Goal: Task Accomplishment & Management: Complete application form

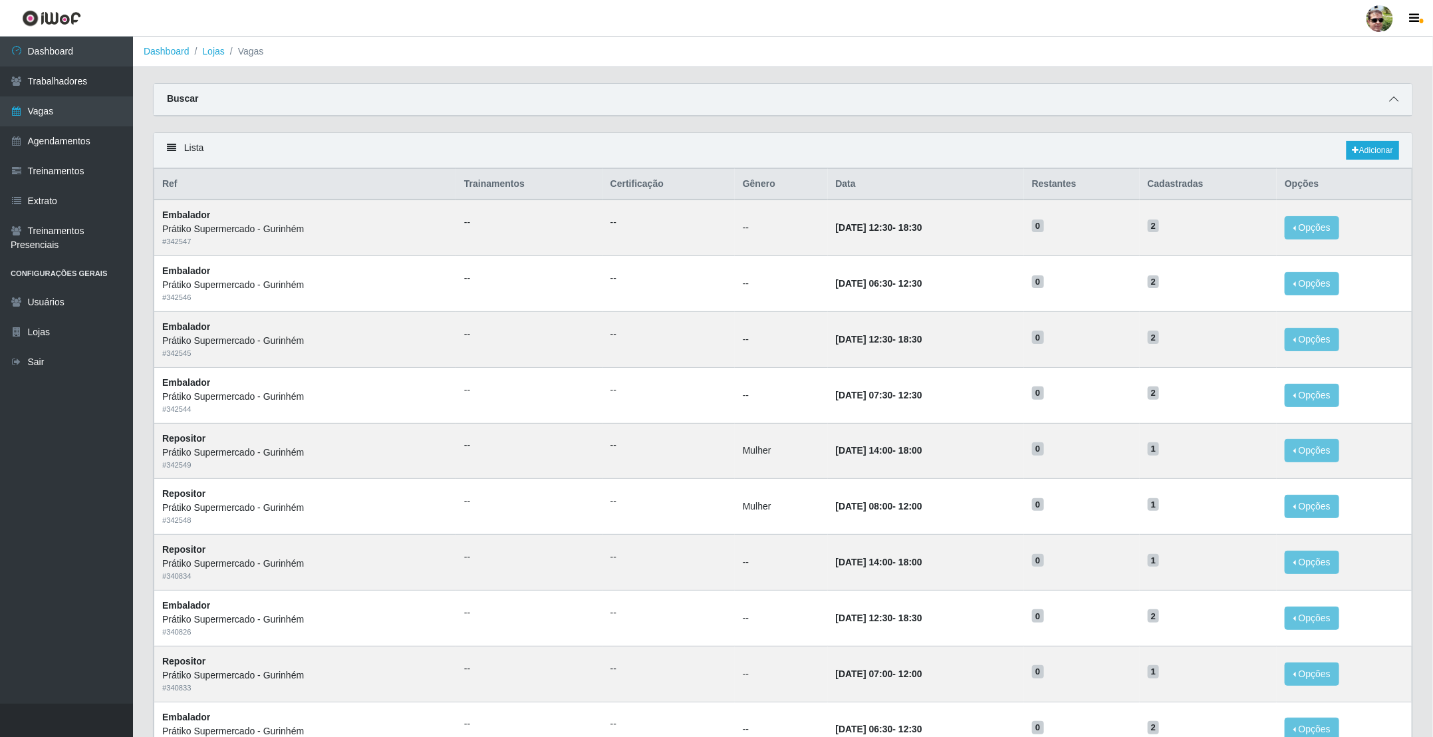
click at [1397, 100] on icon at bounding box center [1393, 98] width 9 height 9
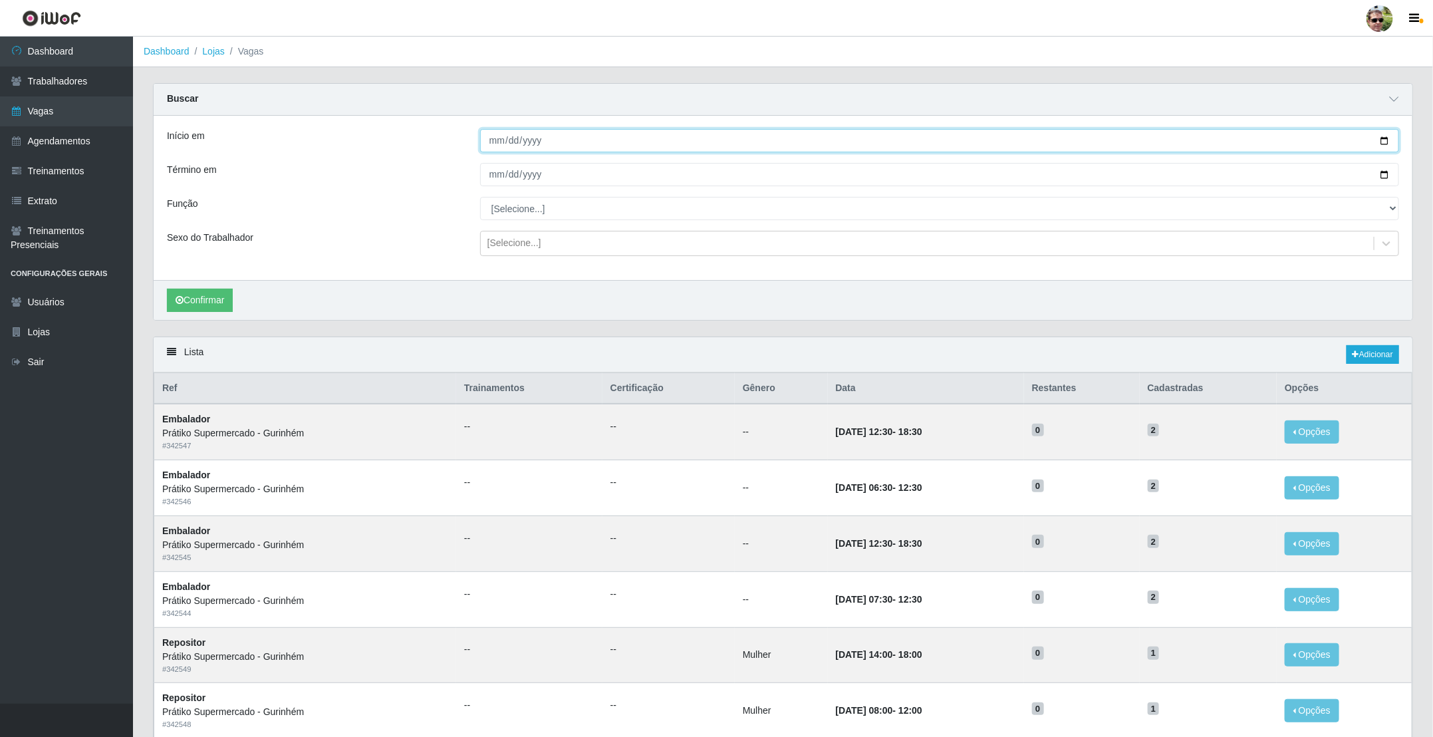
click at [1383, 138] on input "Início em" at bounding box center [939, 140] width 919 height 23
type input "[DATE]"
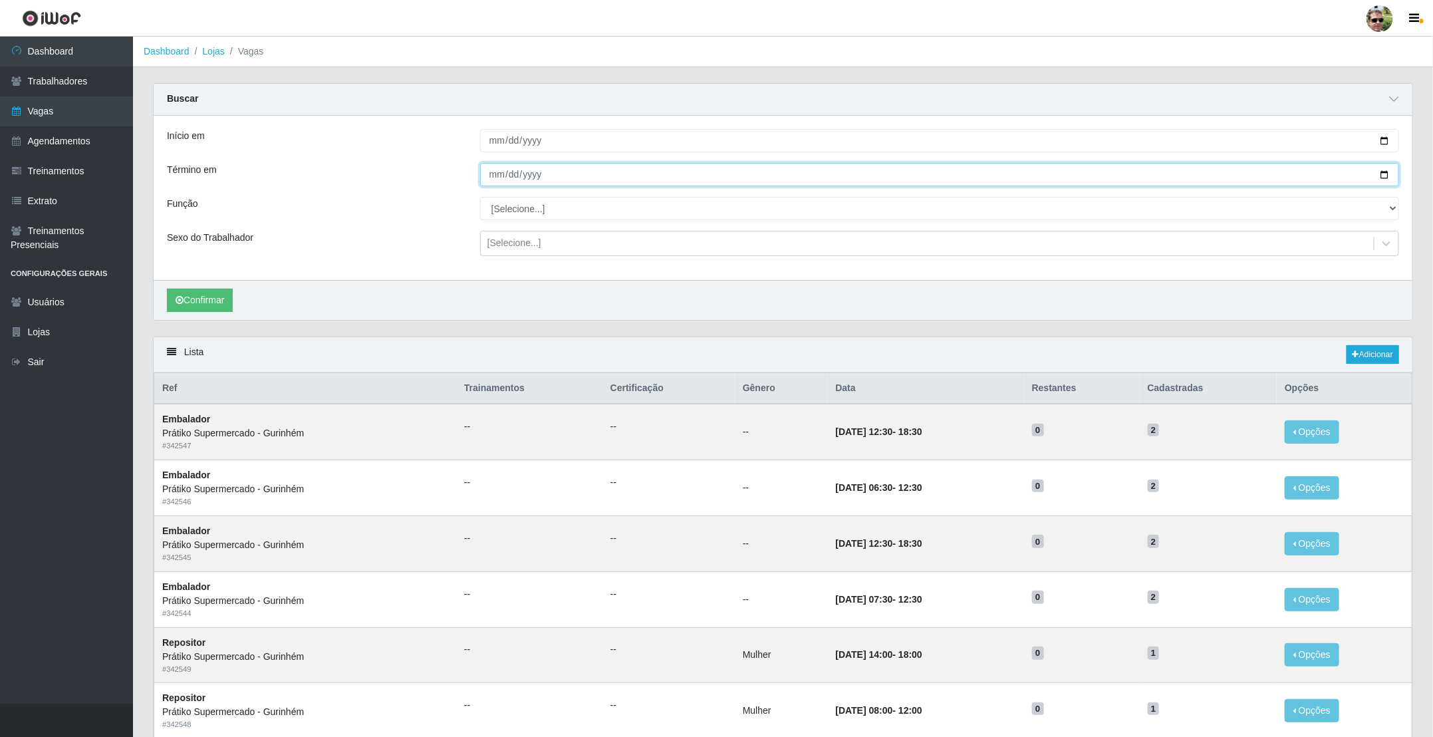
click at [1385, 174] on input "Término em" at bounding box center [939, 174] width 919 height 23
type input "[DATE]"
click at [531, 212] on select "[Selecione...] Auxiliar de entrega + Auxiliar de entrega ++ Embalador Embalador…" at bounding box center [939, 208] width 919 height 23
select select "1"
click at [480, 198] on select "[Selecione...] Auxiliar de entrega + Auxiliar de entrega ++ Embalador Embalador…" at bounding box center [939, 208] width 919 height 23
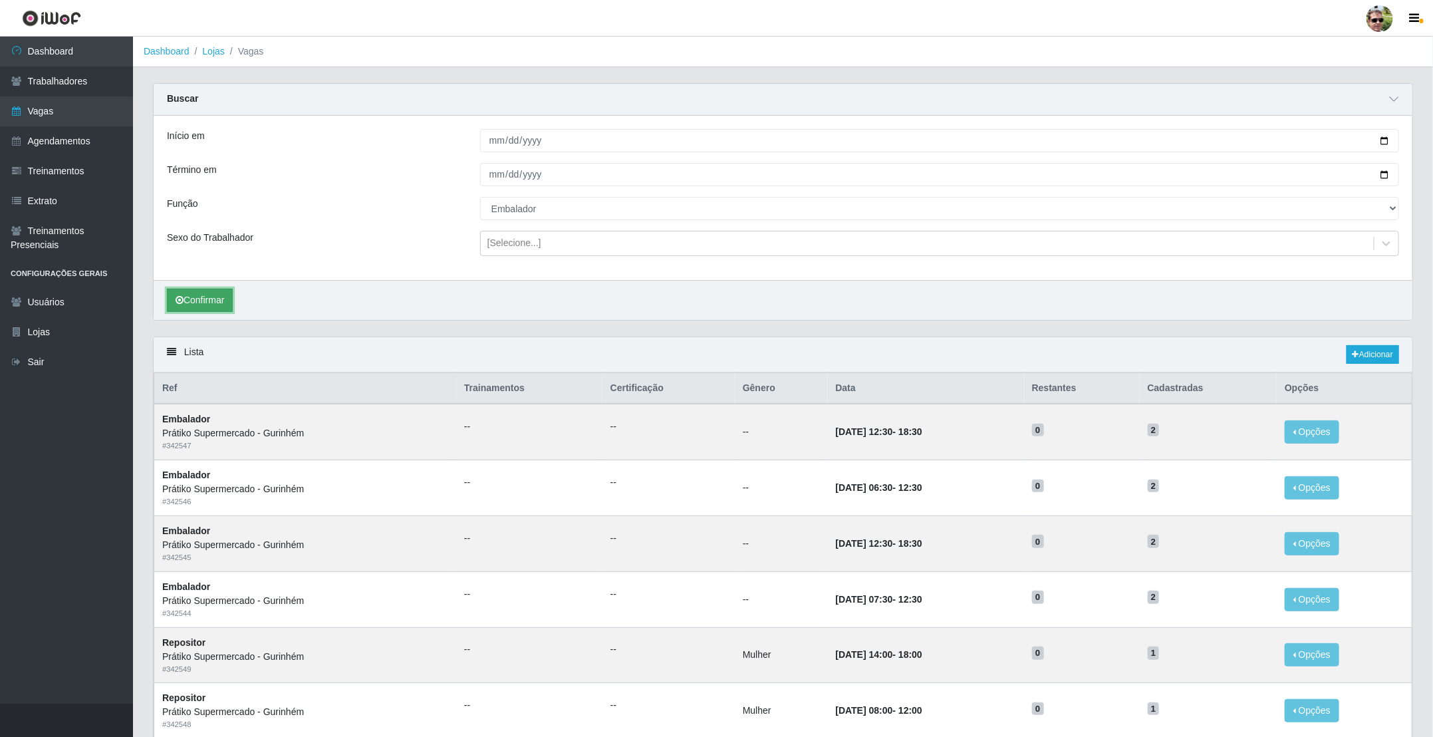
click at [205, 299] on button "Confirmar" at bounding box center [200, 300] width 66 height 23
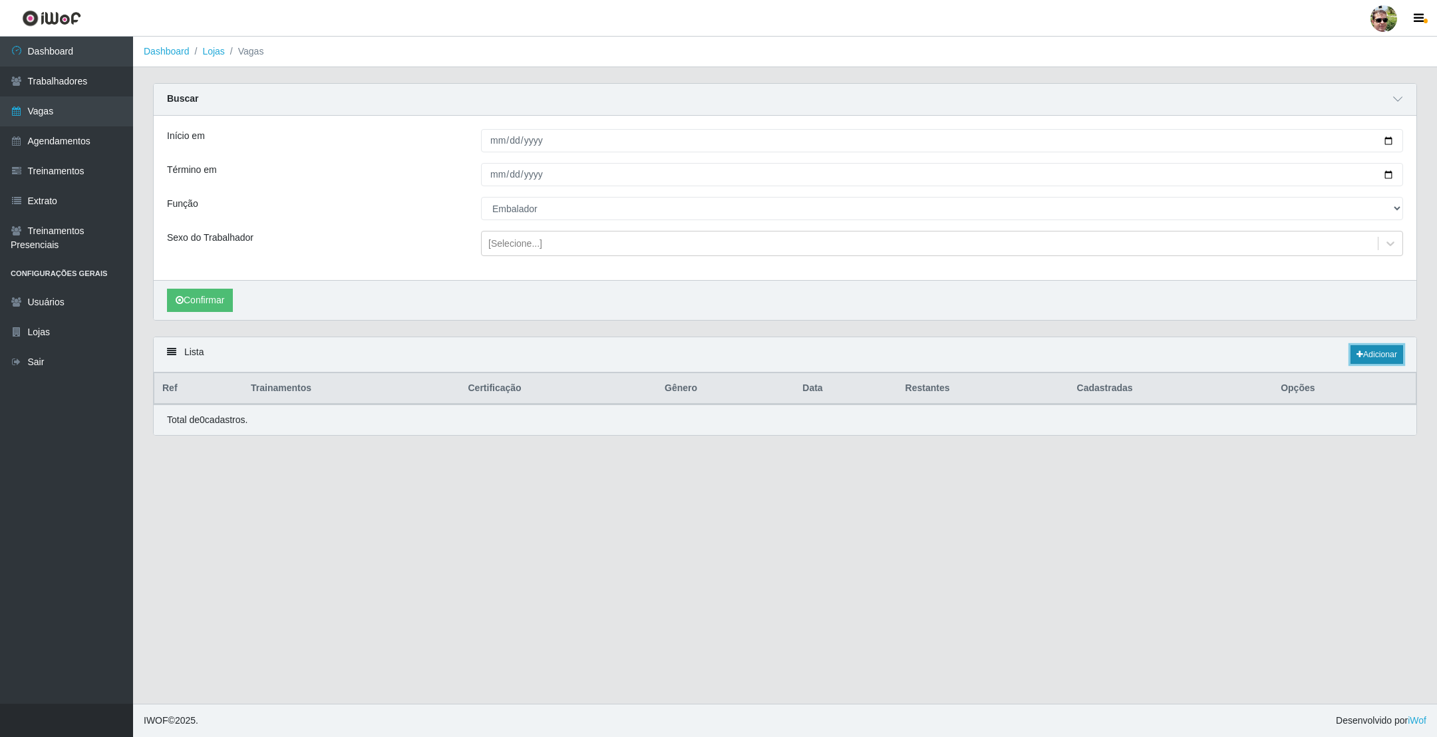
click at [1377, 359] on link "Adicionar" at bounding box center [1376, 354] width 53 height 19
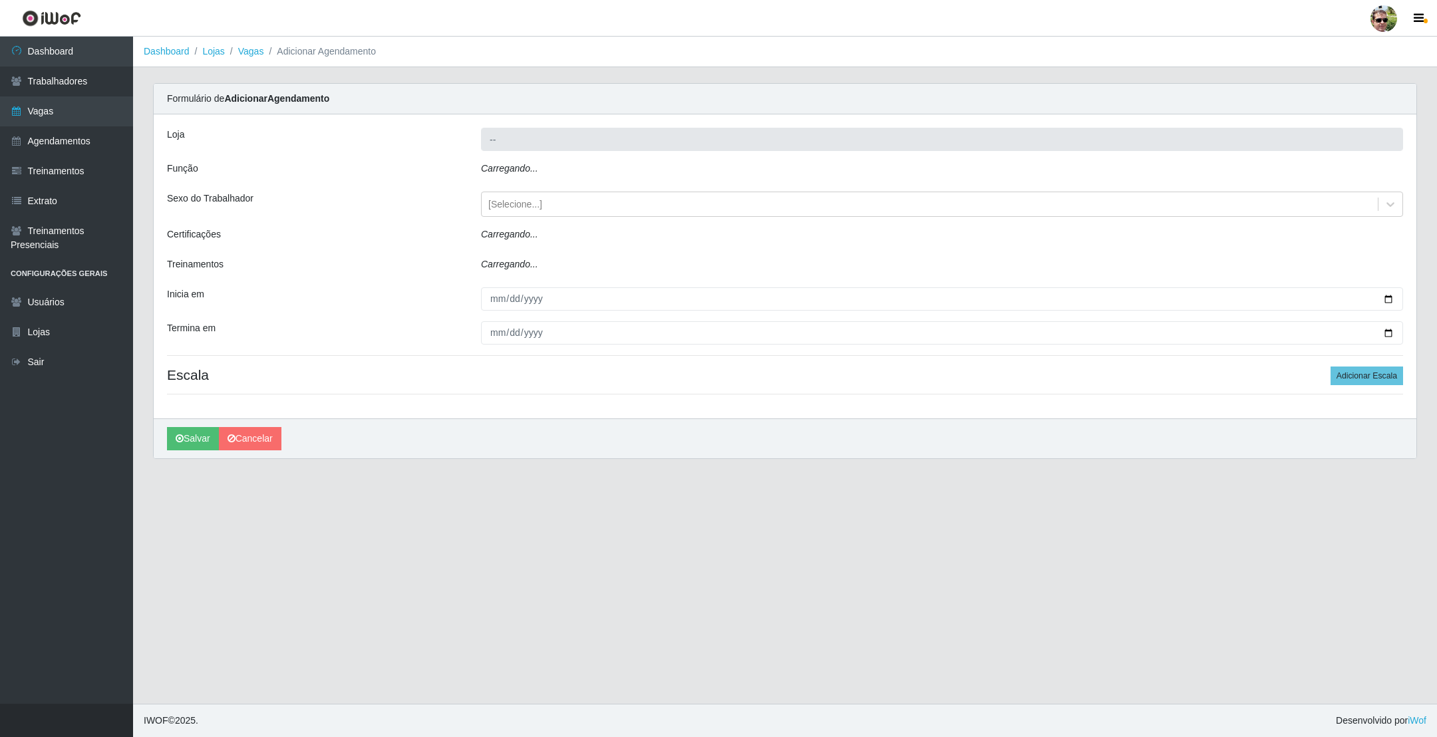
type input "Prátiko Supermercado - Gurinhém"
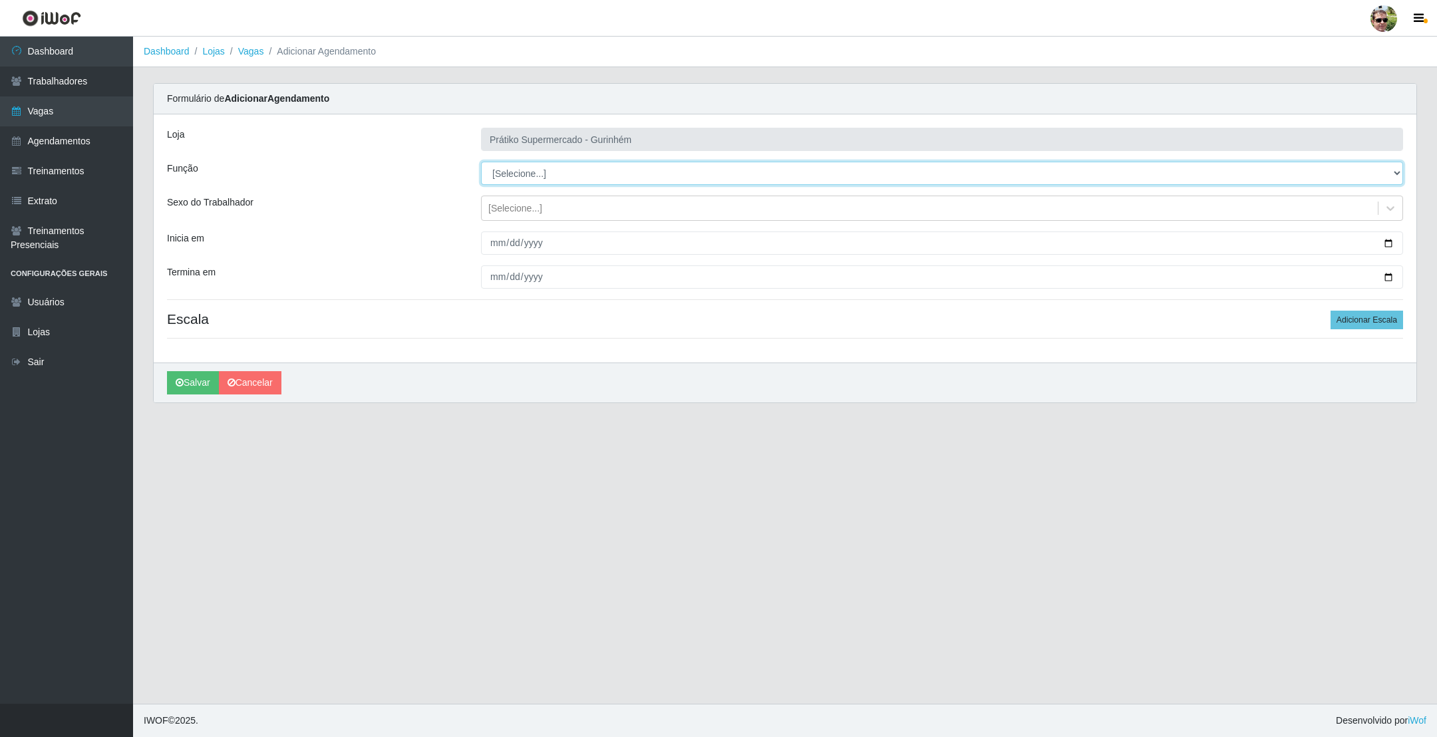
click at [515, 170] on select "[Selecione...] Auxiliar de entrega + Auxiliar de entrega ++ Embalador Embalador…" at bounding box center [942, 173] width 922 height 23
select select "1"
click at [481, 162] on select "[Selecione...] Auxiliar de entrega + Auxiliar de entrega ++ Embalador Embalador…" at bounding box center [942, 173] width 922 height 23
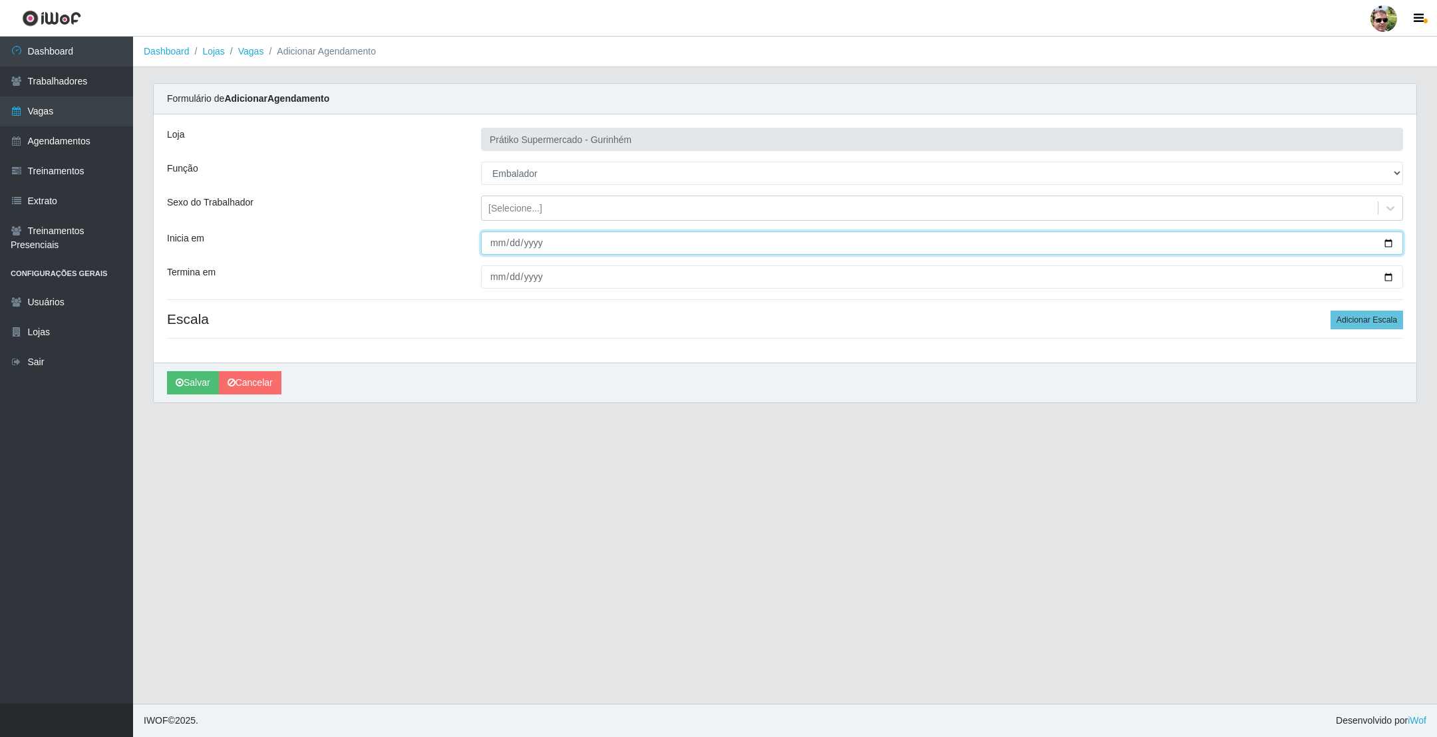
click at [1389, 243] on input "Inicia em" at bounding box center [942, 242] width 922 height 23
type input "[DATE]"
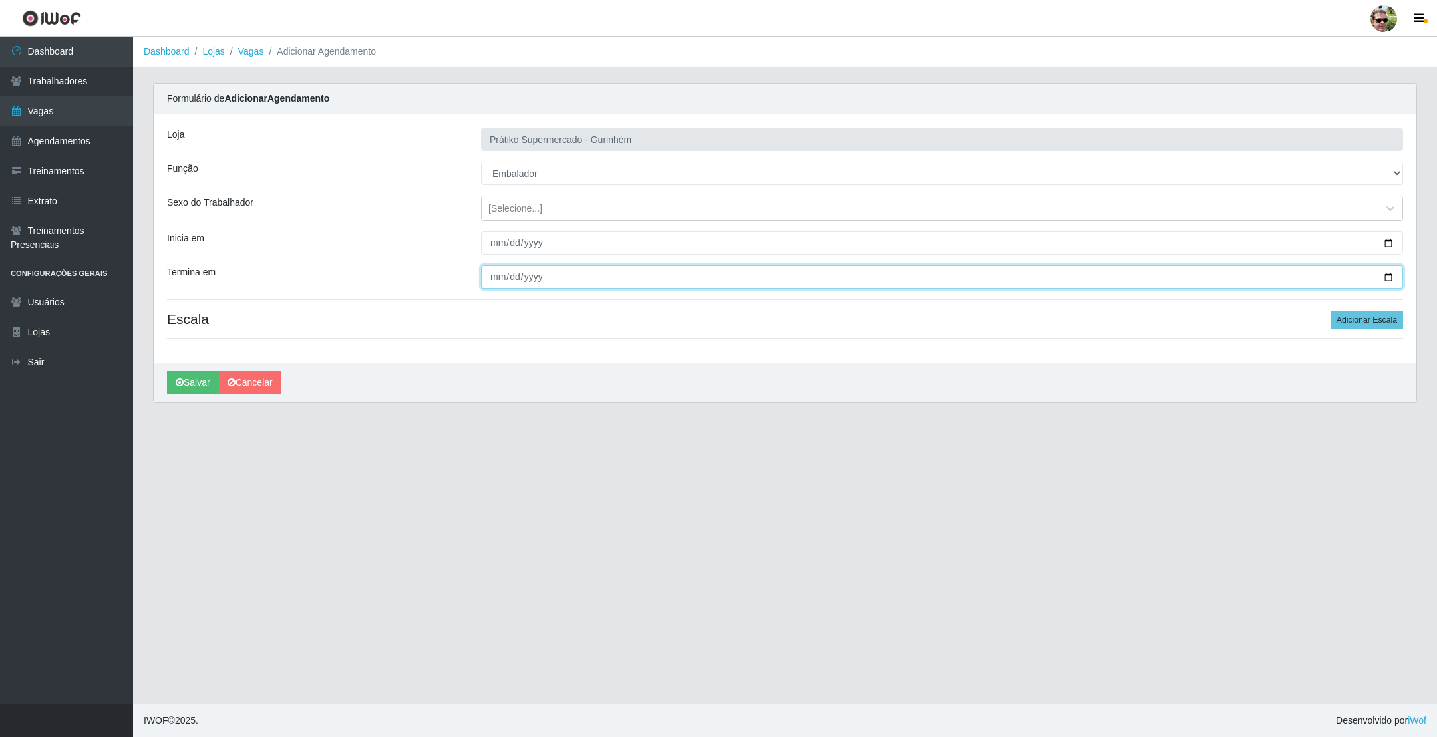
drag, startPoint x: 1385, startPoint y: 276, endPoint x: 1278, endPoint y: 274, distance: 107.8
click at [1385, 275] on input "Termina em" at bounding box center [942, 276] width 922 height 23
type input "[DATE]"
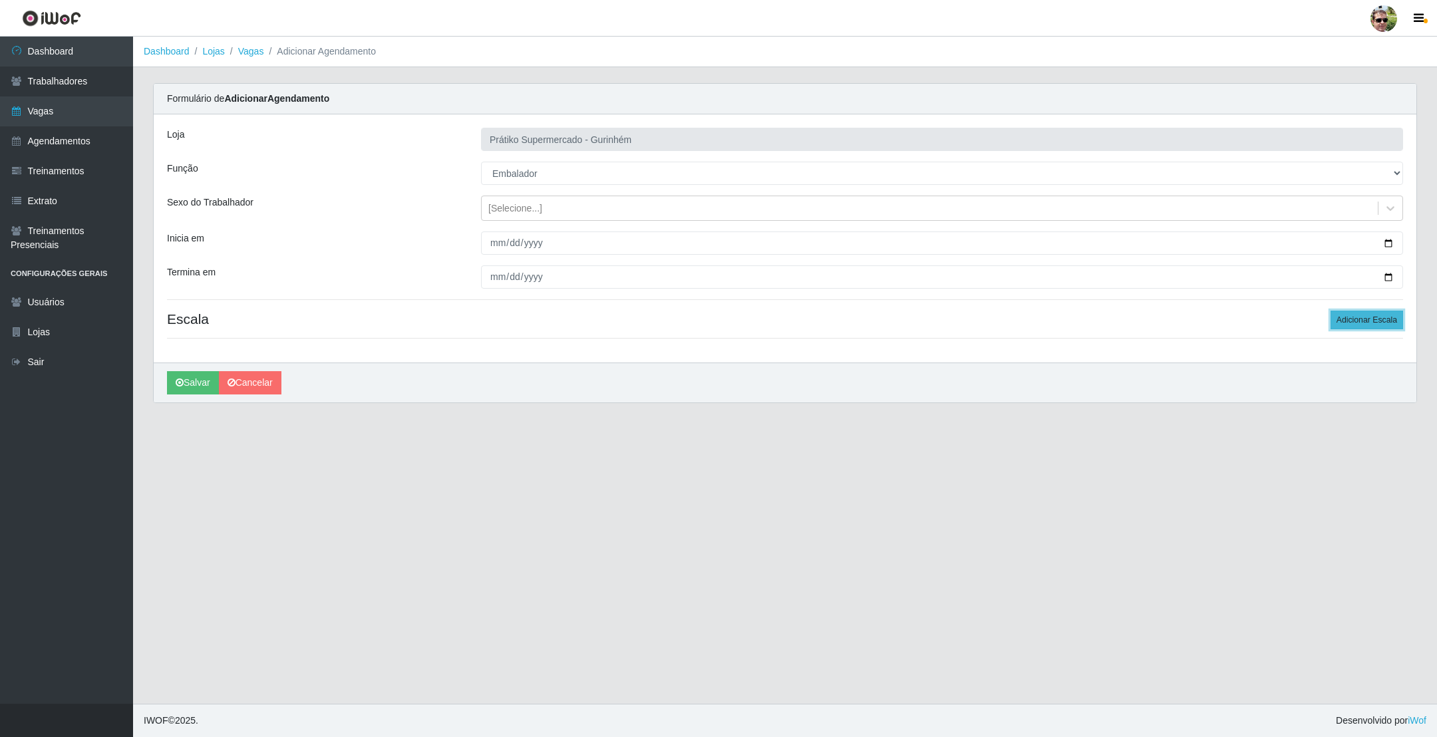
click at [1373, 314] on button "Adicionar Escala" at bounding box center [1366, 320] width 72 height 19
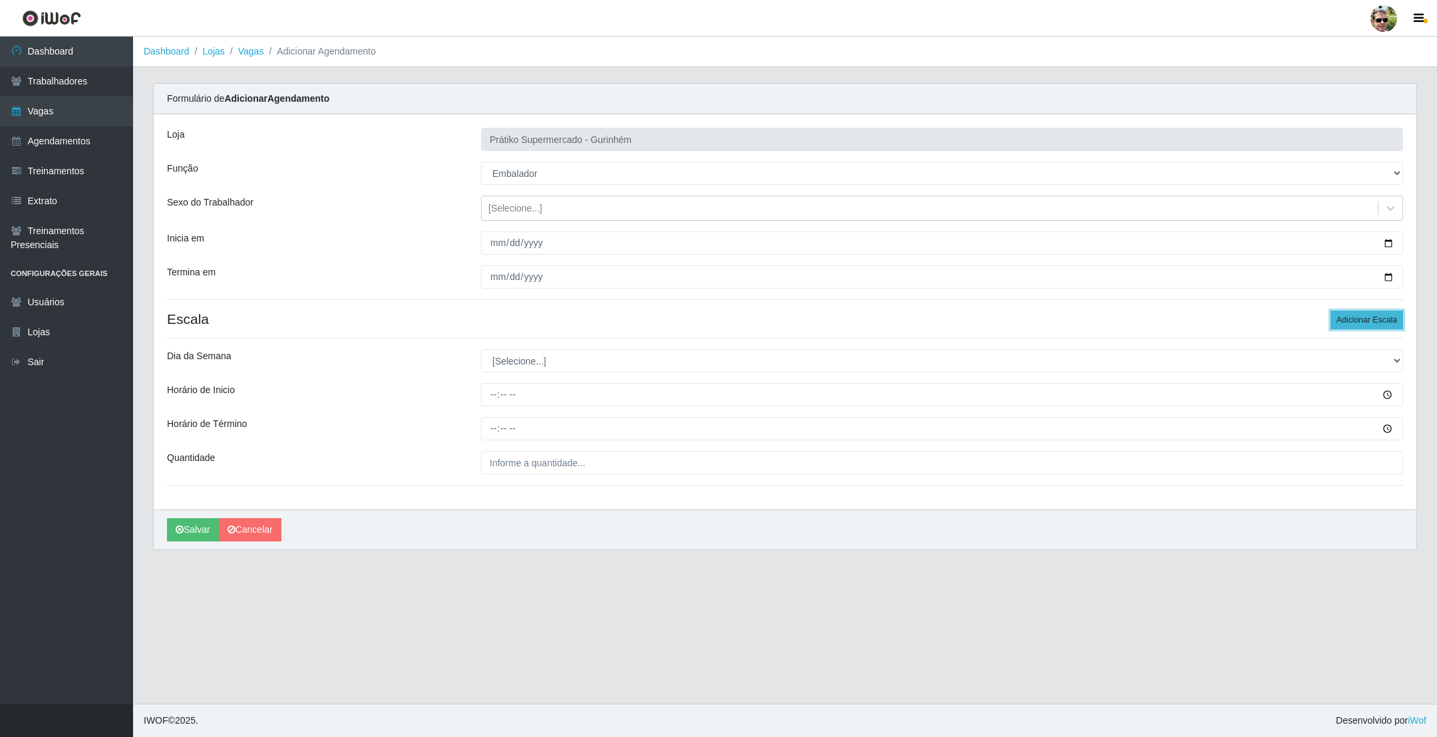
click at [1373, 320] on button "Adicionar Escala" at bounding box center [1366, 320] width 72 height 19
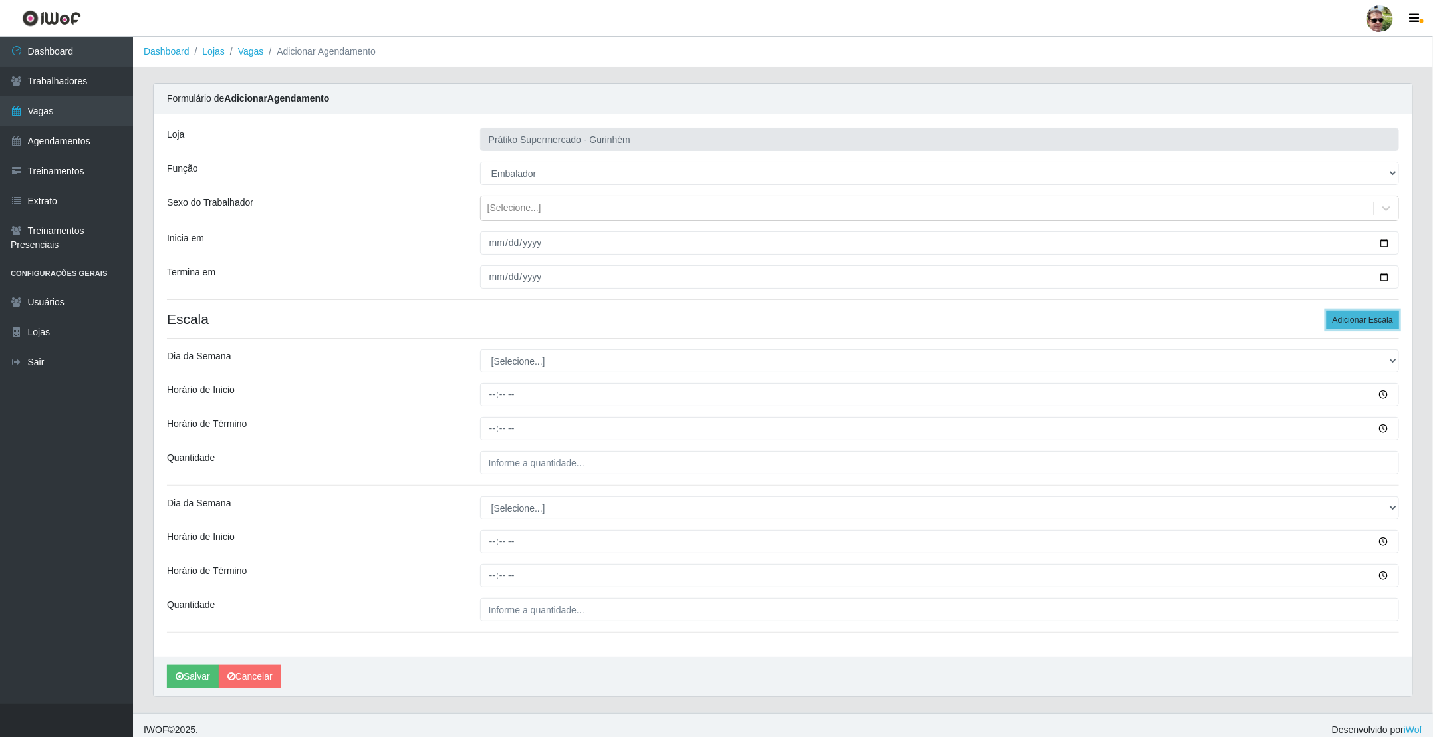
click at [1375, 320] on button "Adicionar Escala" at bounding box center [1363, 320] width 72 height 19
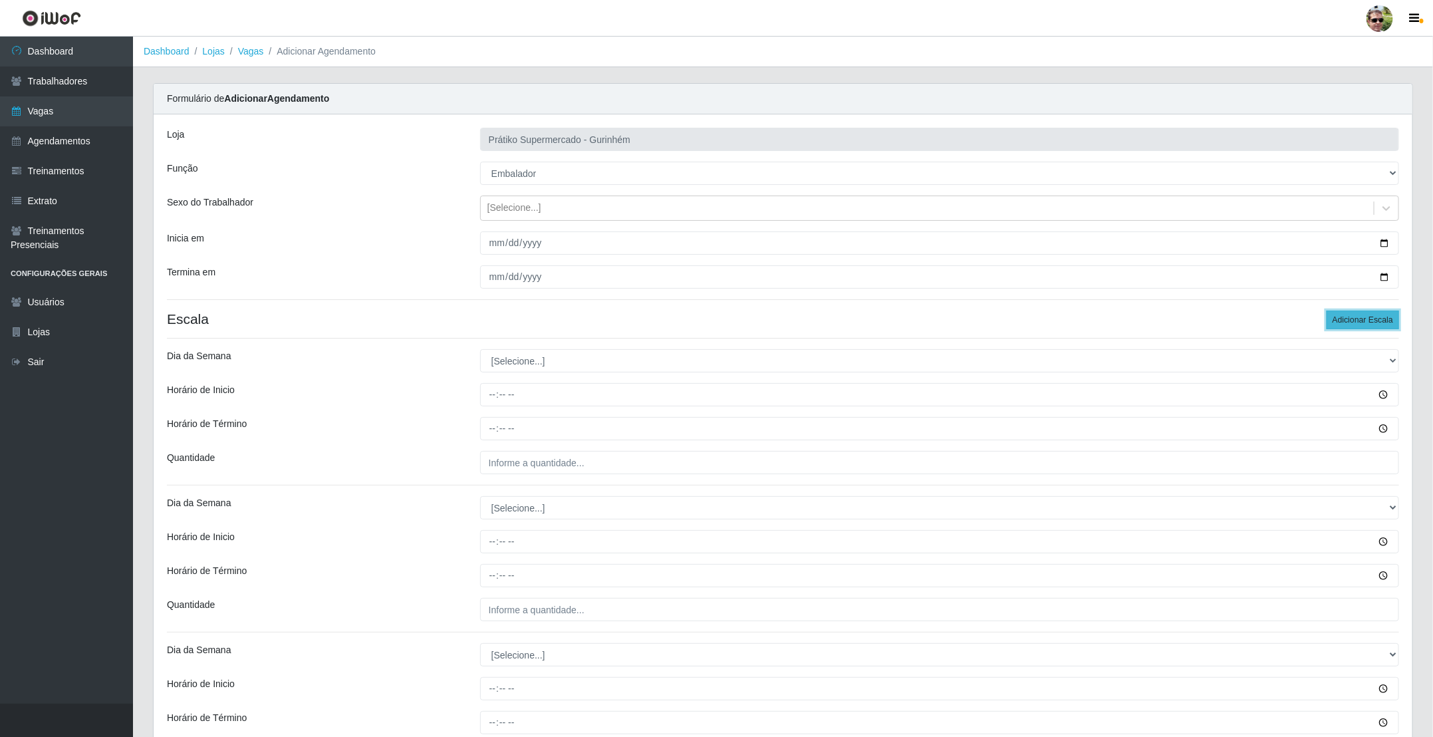
click at [1375, 320] on button "Adicionar Escala" at bounding box center [1363, 320] width 72 height 19
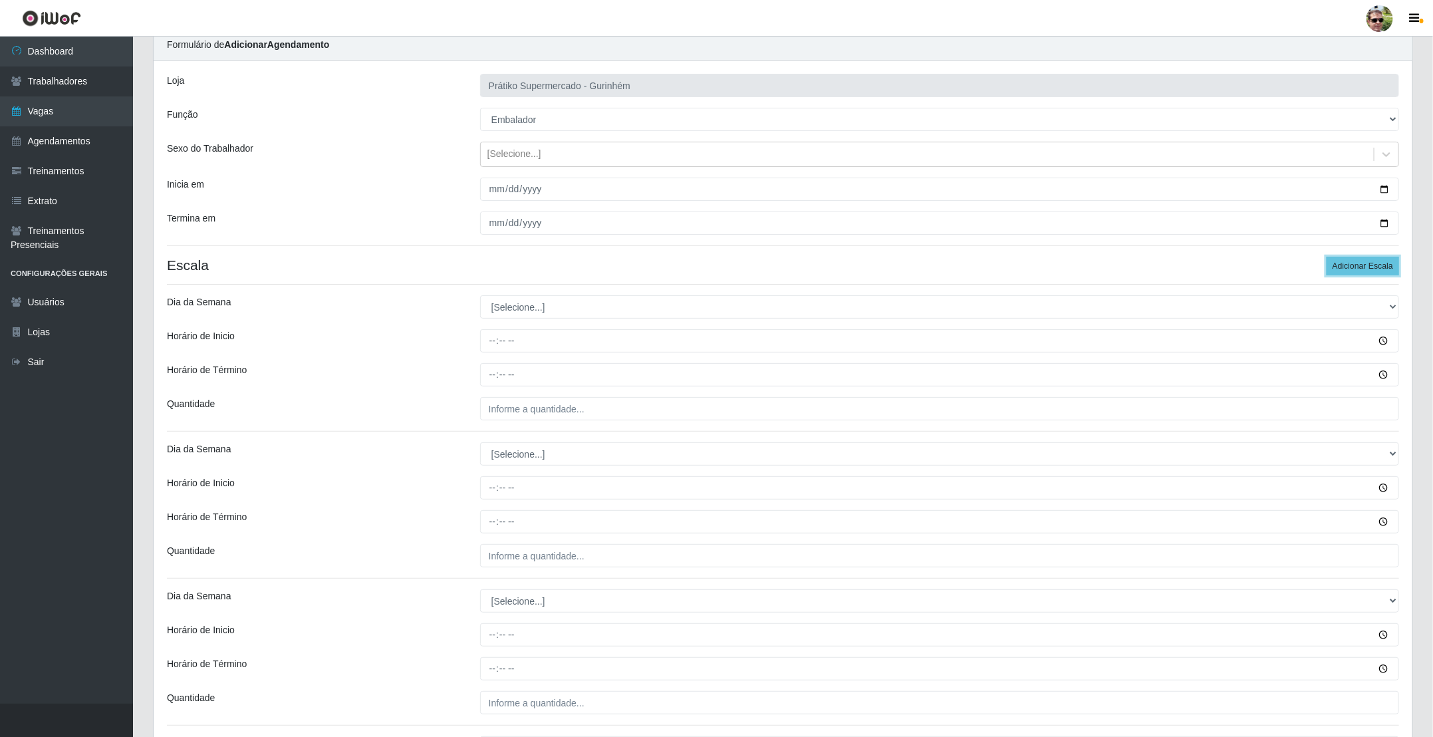
scroll to position [100, 0]
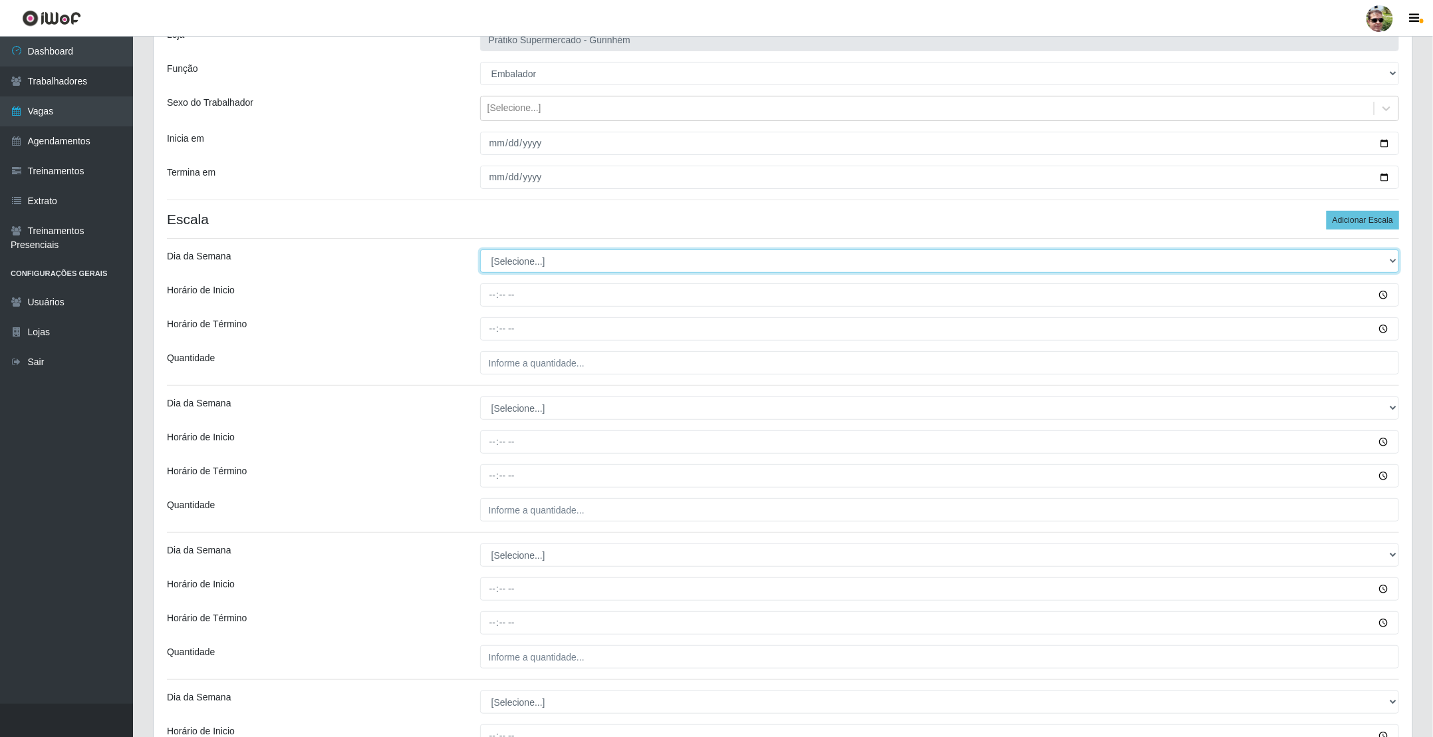
click at [561, 266] on select "[Selecione...] Segunda Terça Quarta Quinta Sexta Sábado Domingo" at bounding box center [939, 260] width 919 height 23
select select "5"
click at [480, 251] on select "[Selecione...] Segunda Terça Quarta Quinta Sexta Sábado Domingo" at bounding box center [939, 260] width 919 height 23
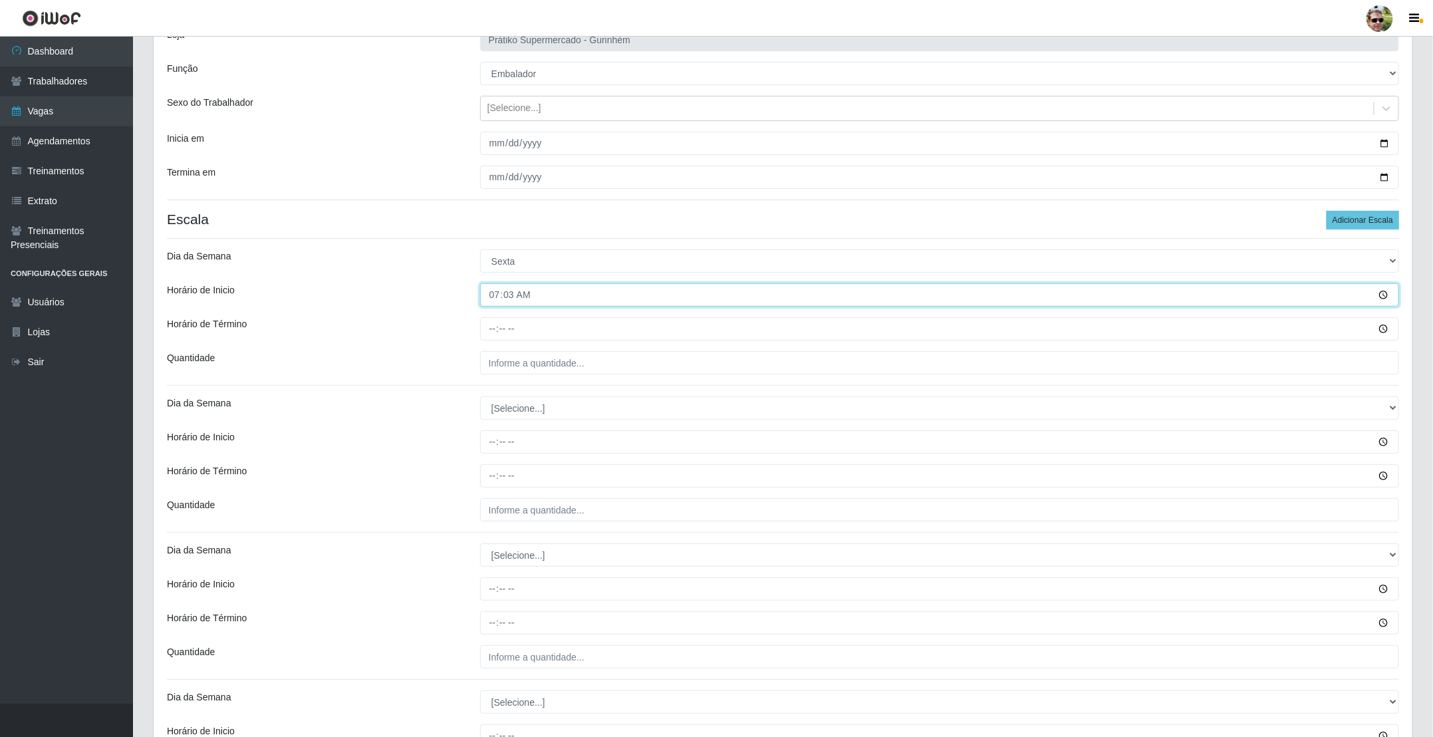
type input "07:30"
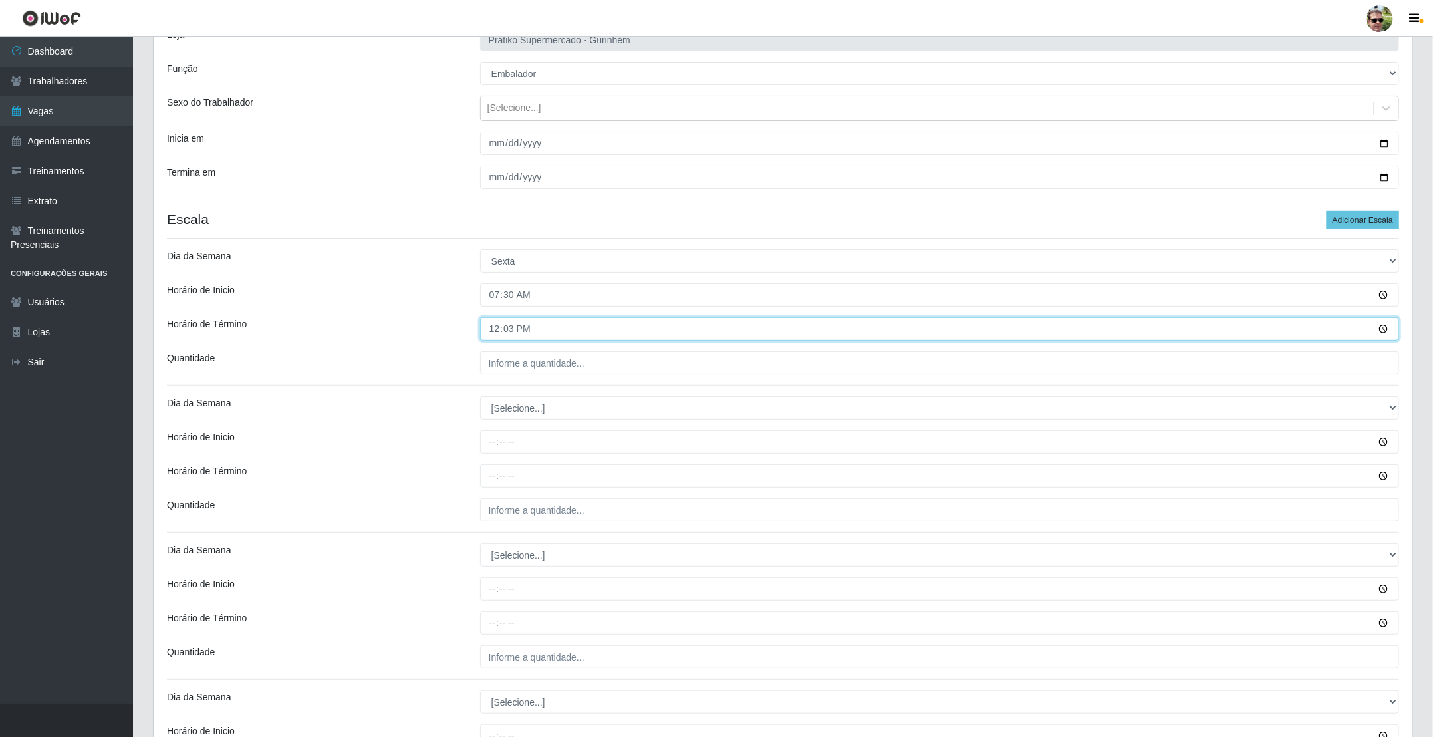
type input "12:30"
type input "2__"
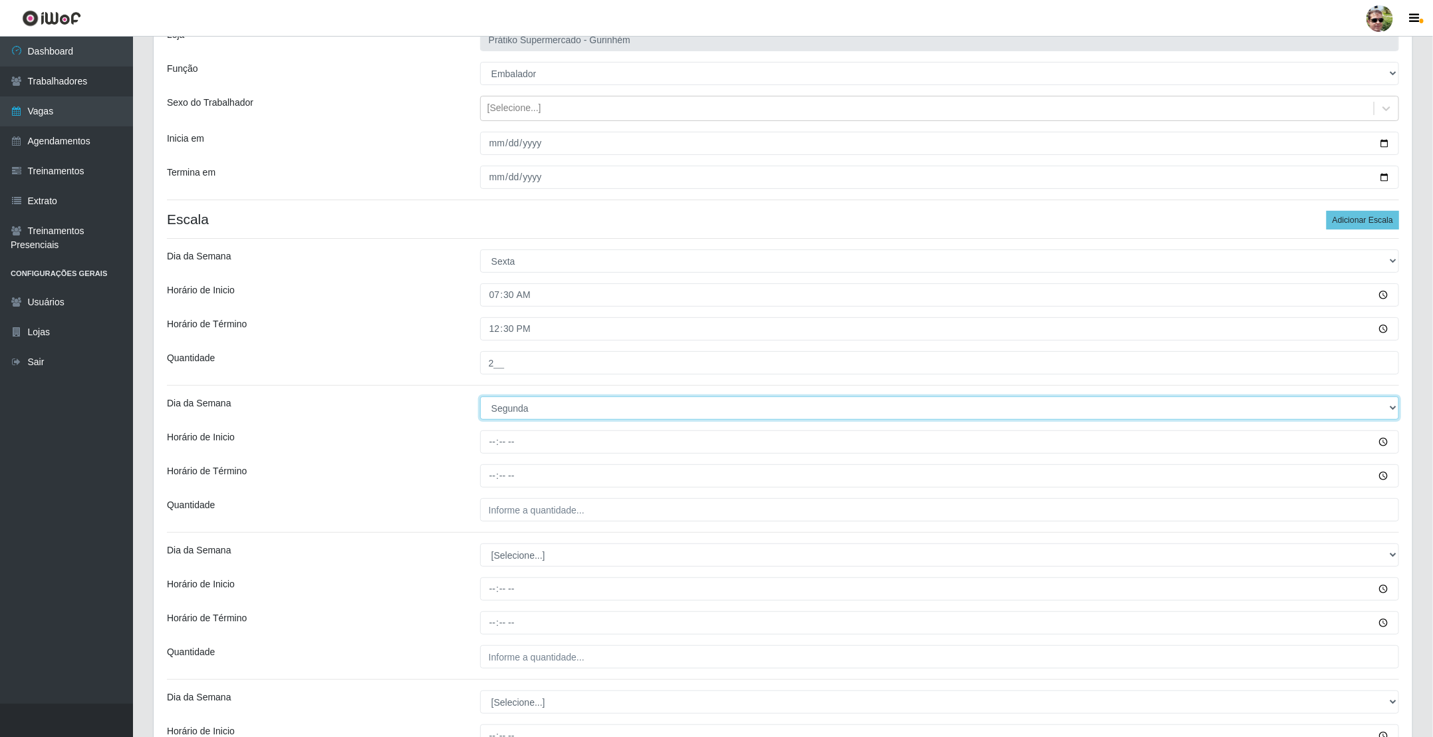
select select "5"
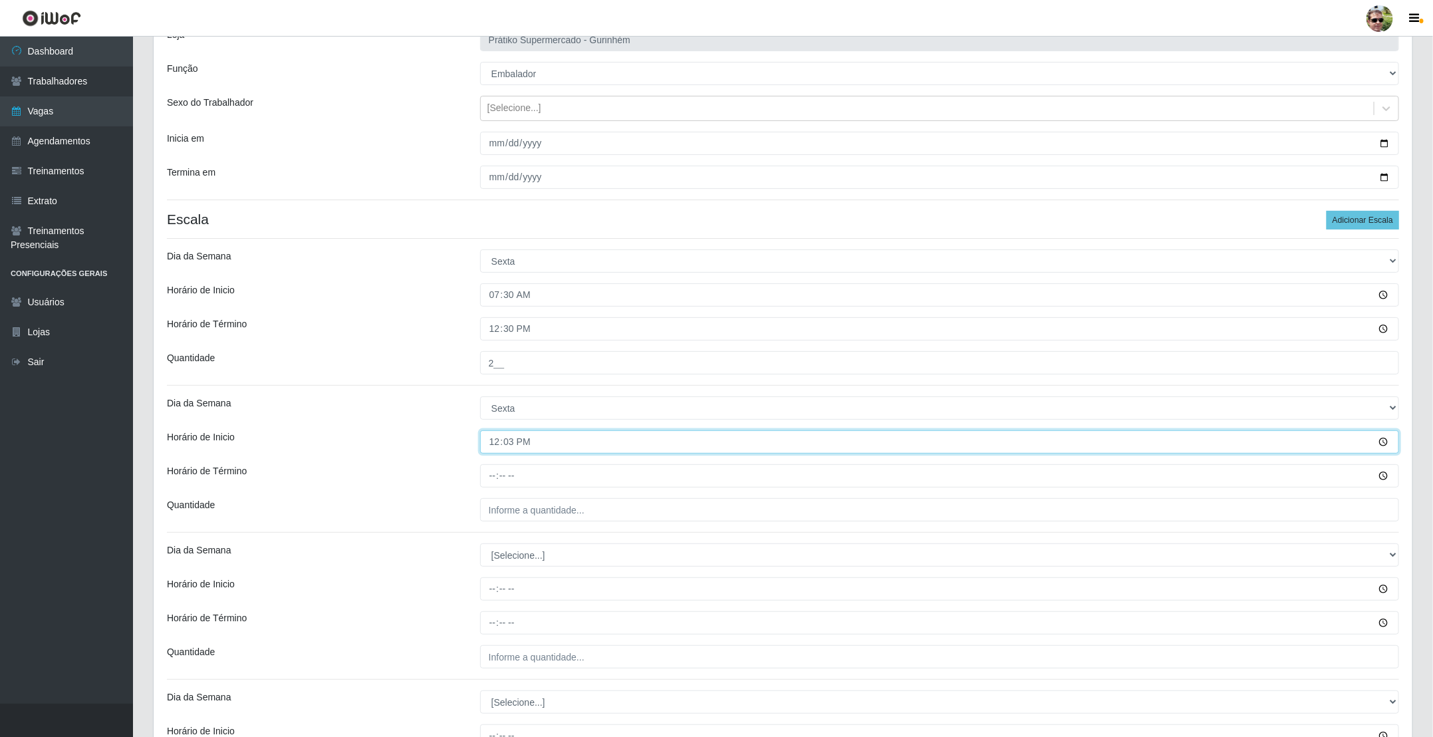
type input "12:30"
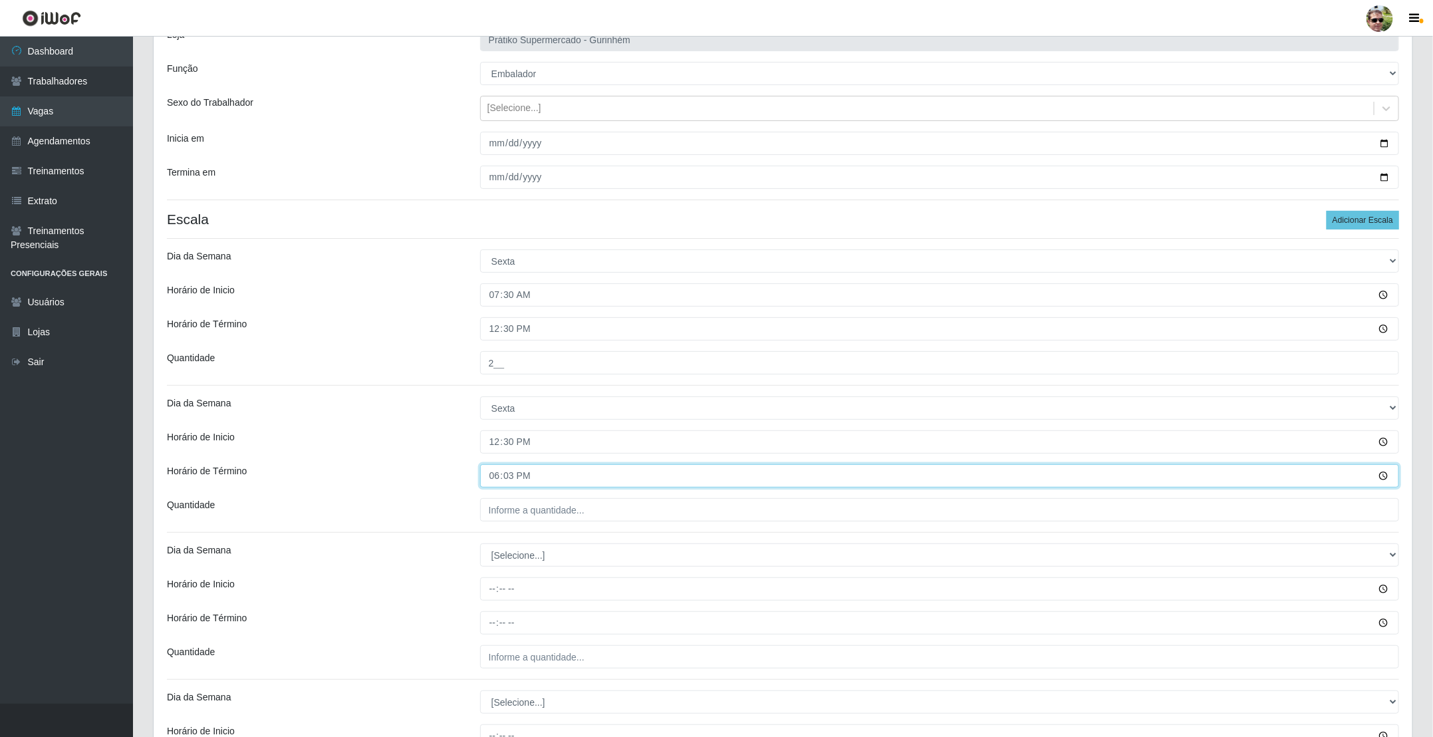
type input "18:30"
type input "2__"
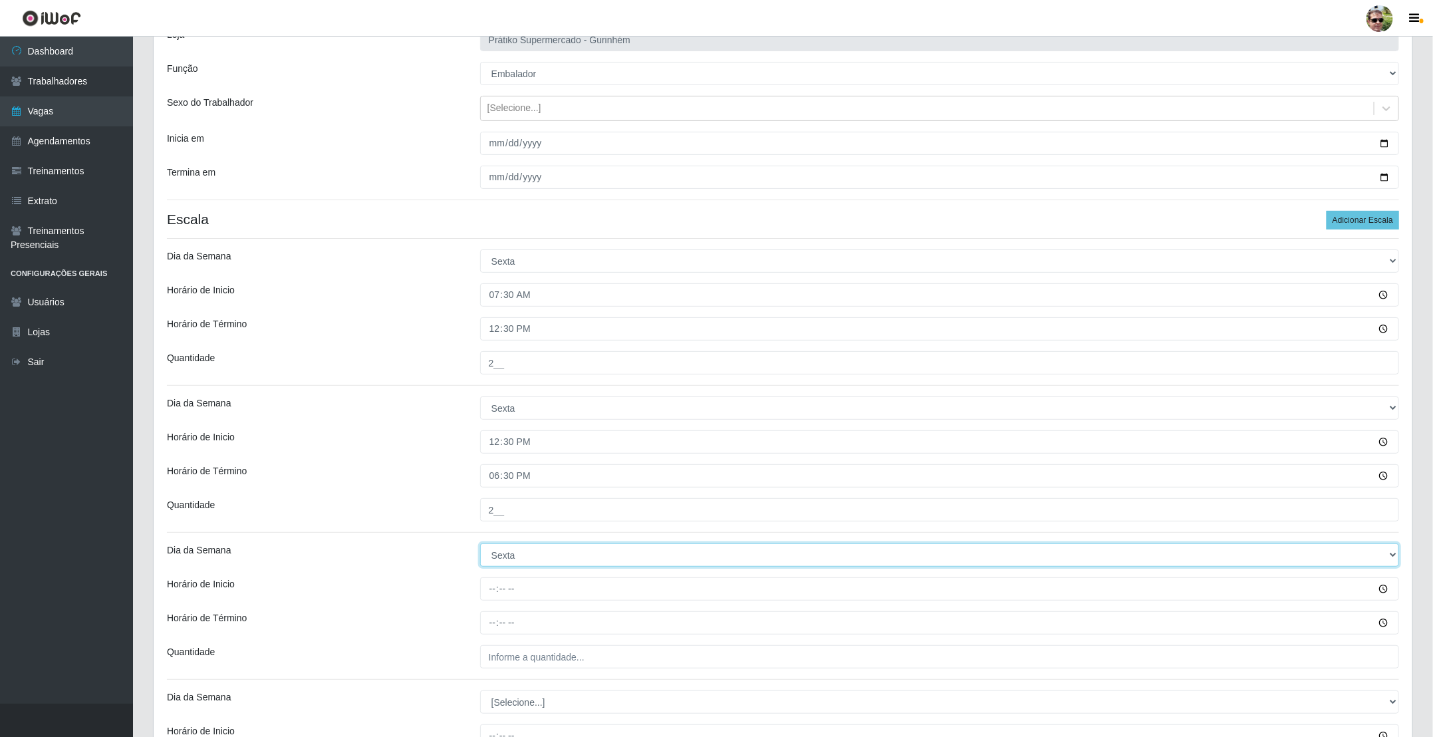
select select "6"
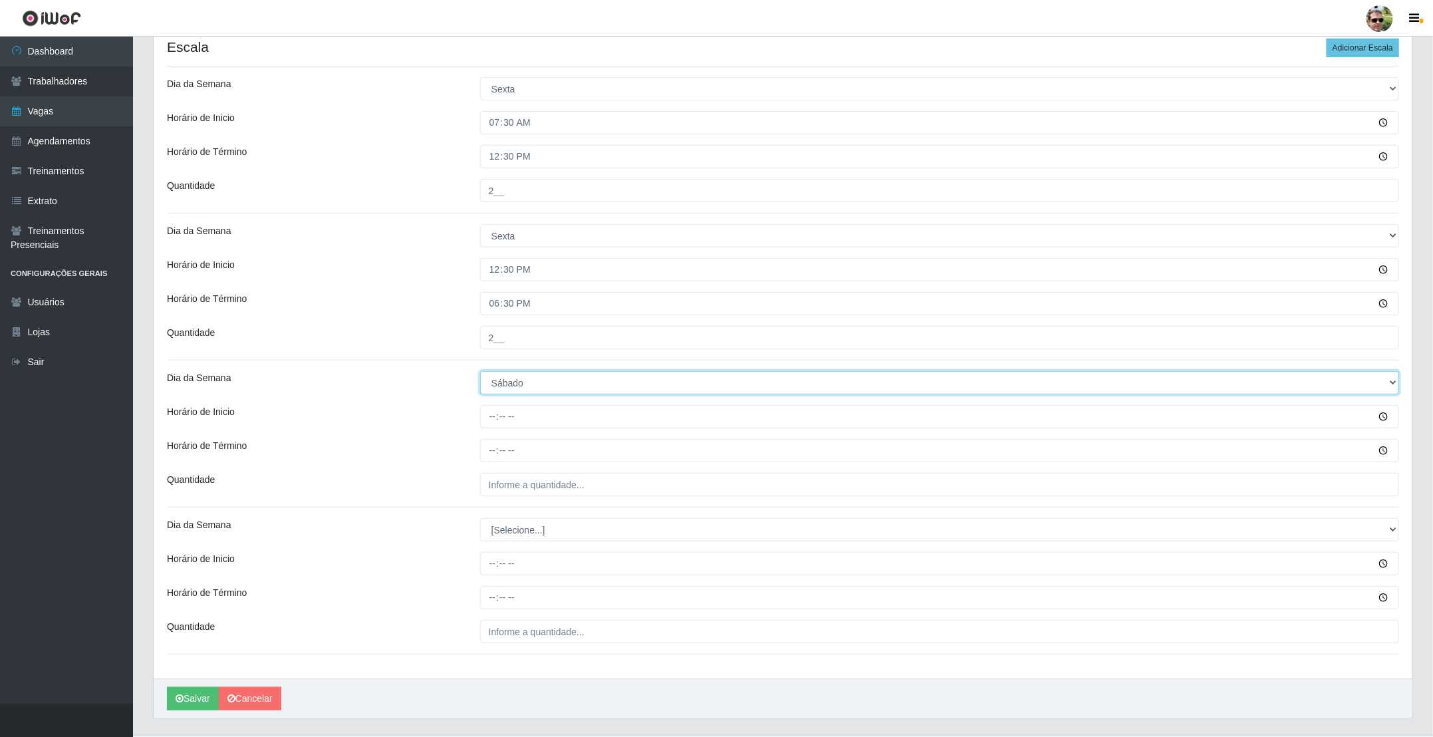
scroll to position [299, 0]
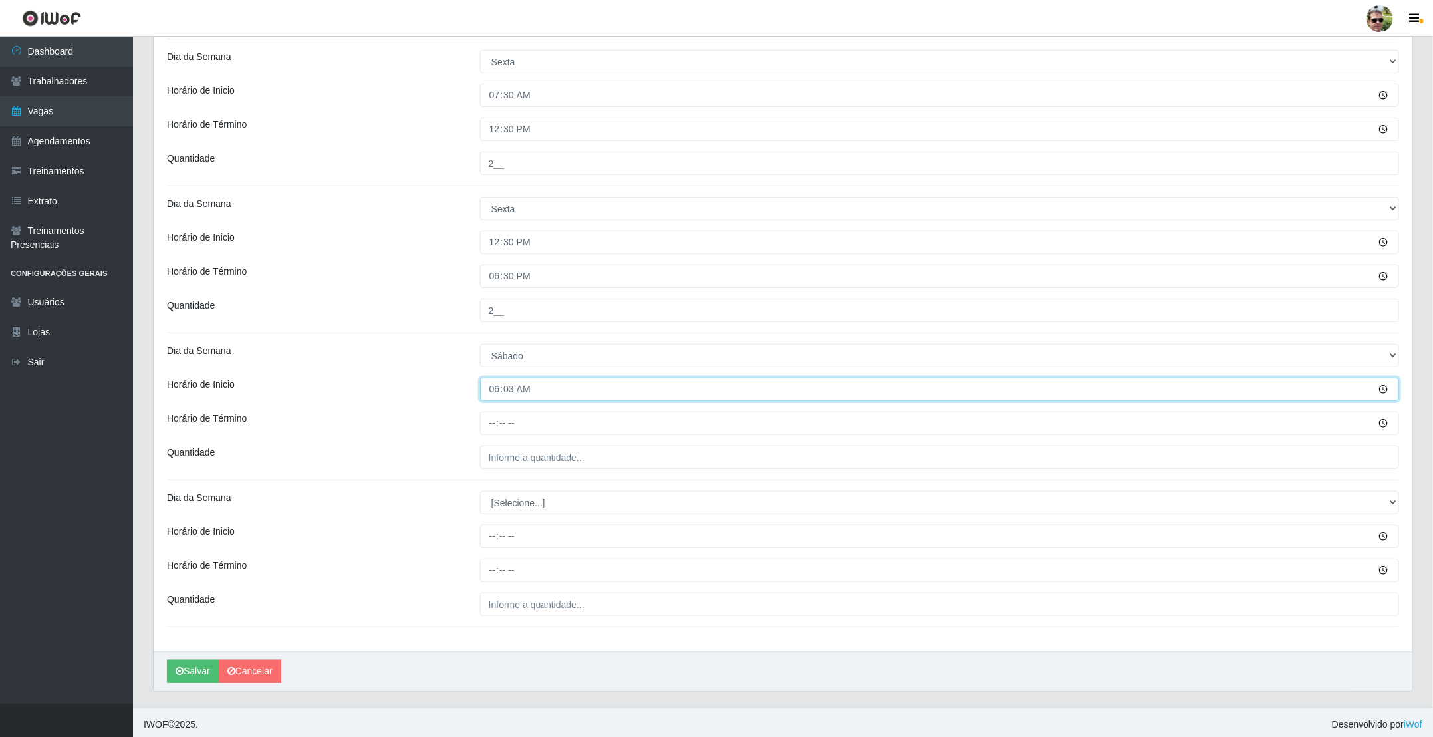
type input "06:30"
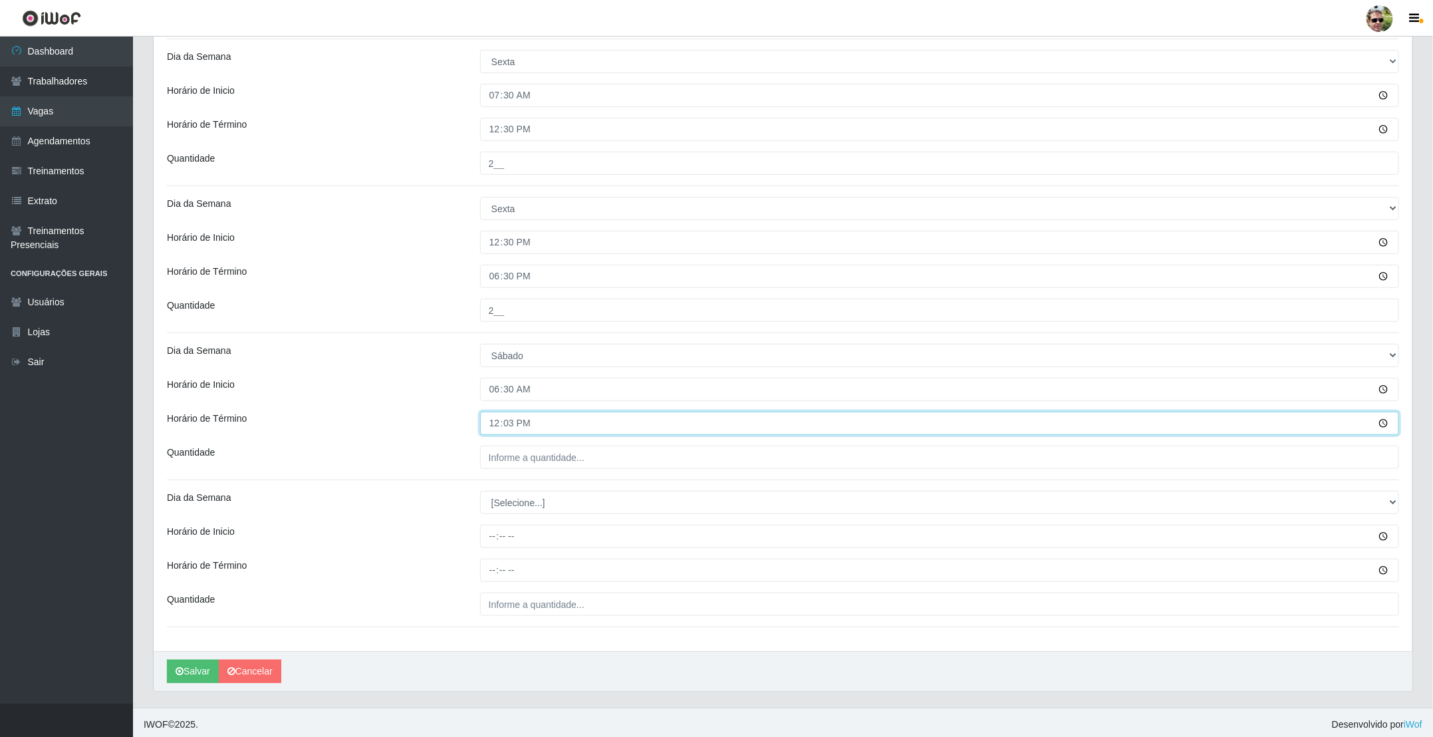
type input "12:30"
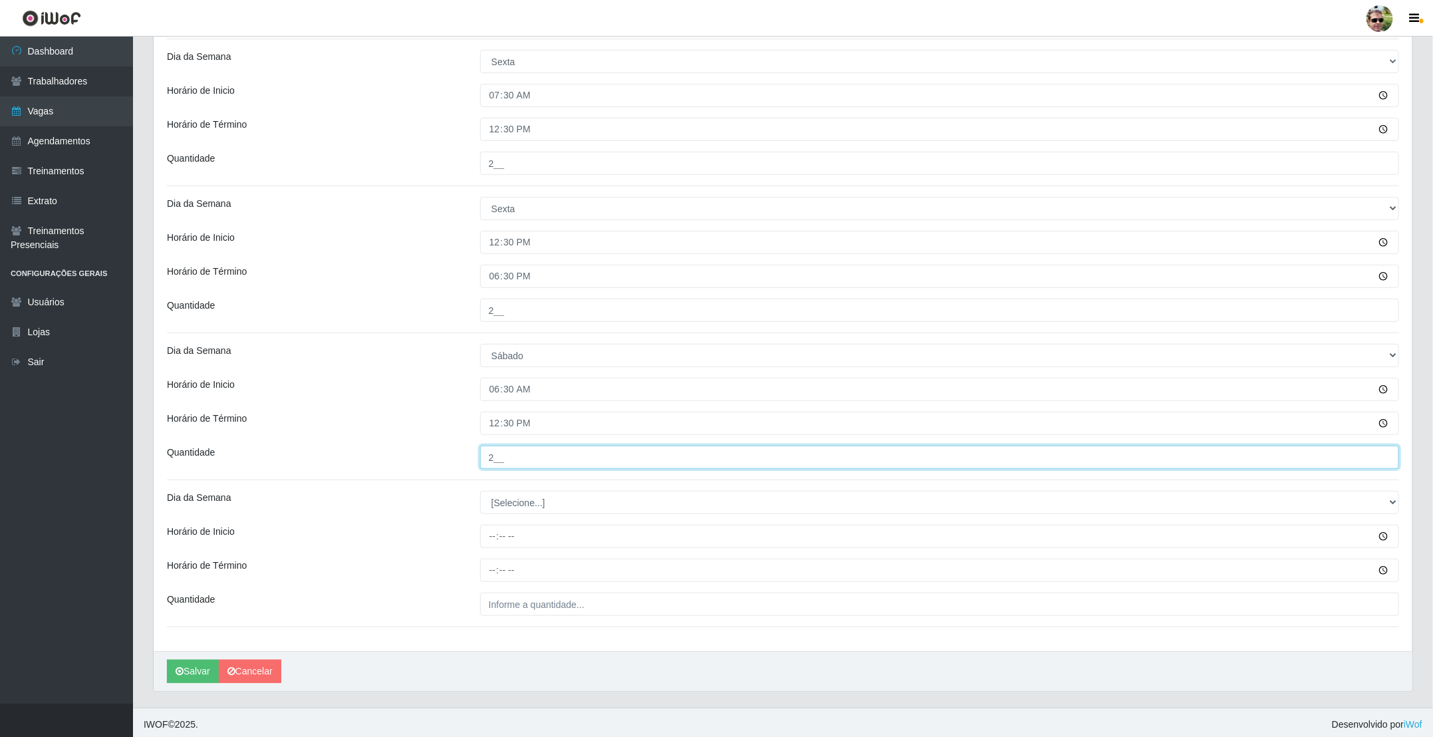
type input "2__"
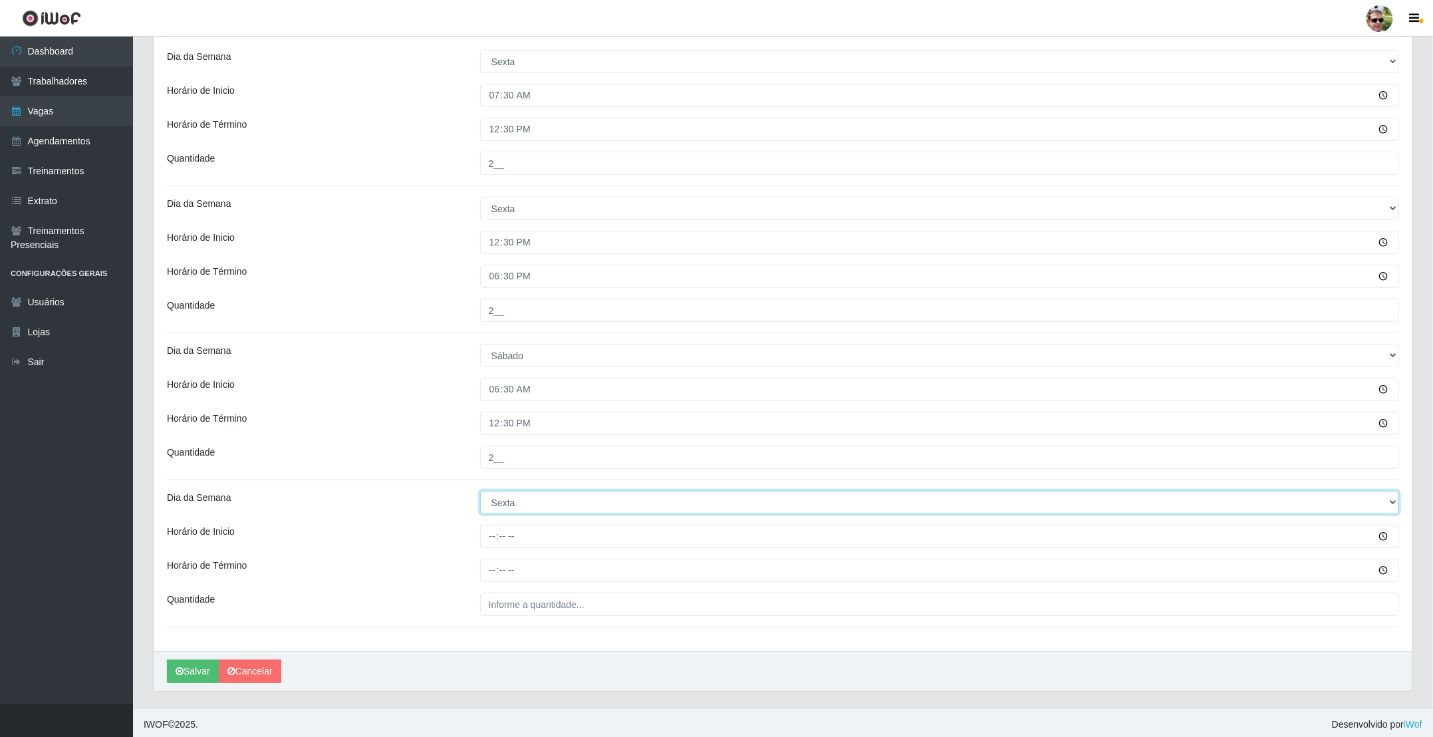
select select "6"
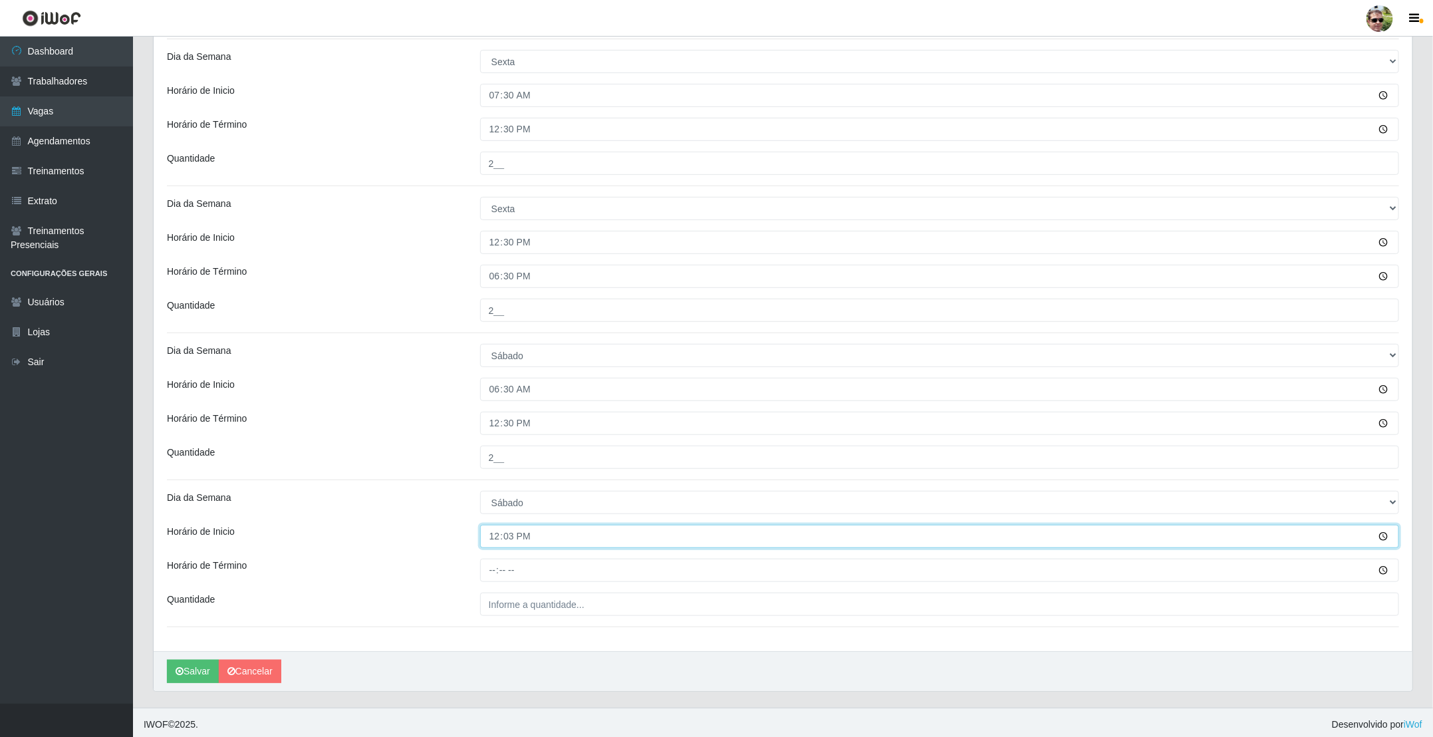
type input "12:30"
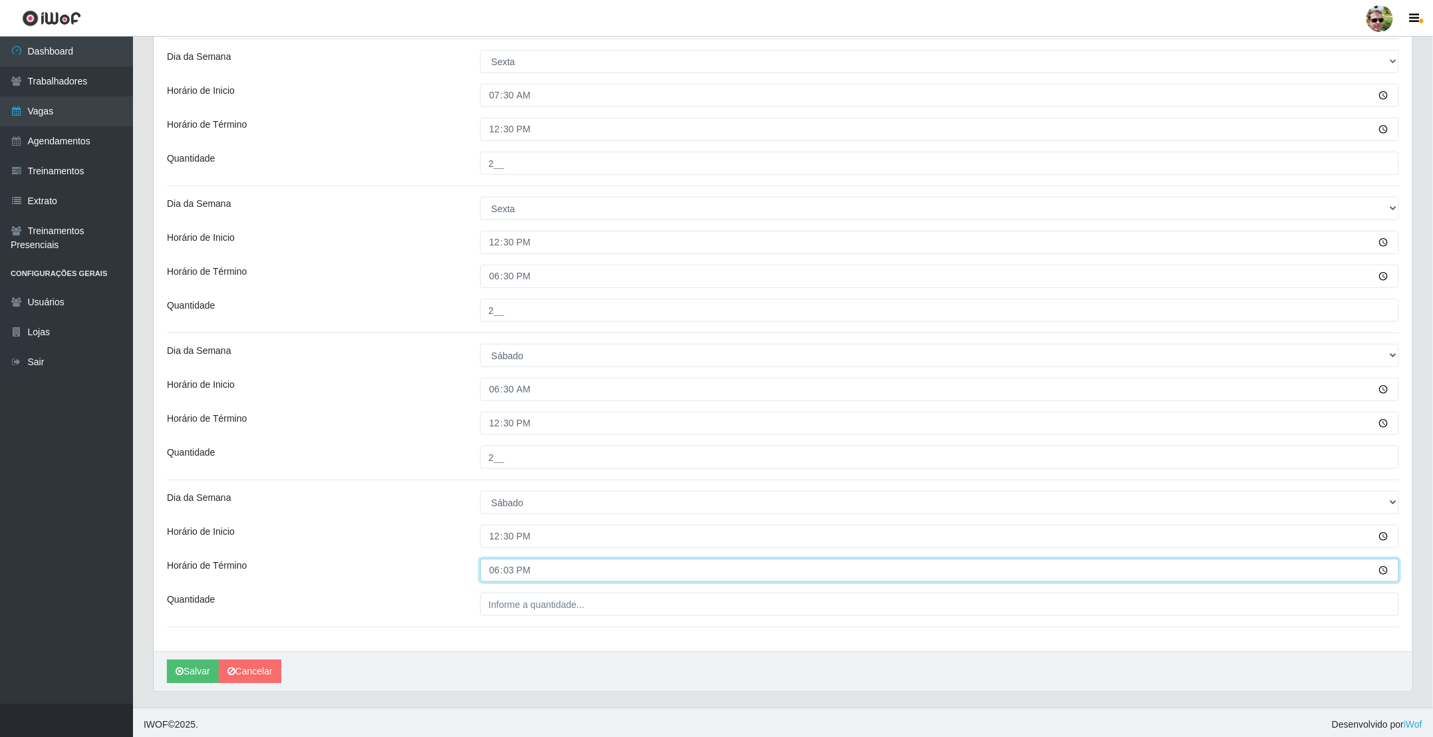
type input "18:30"
type input "2__"
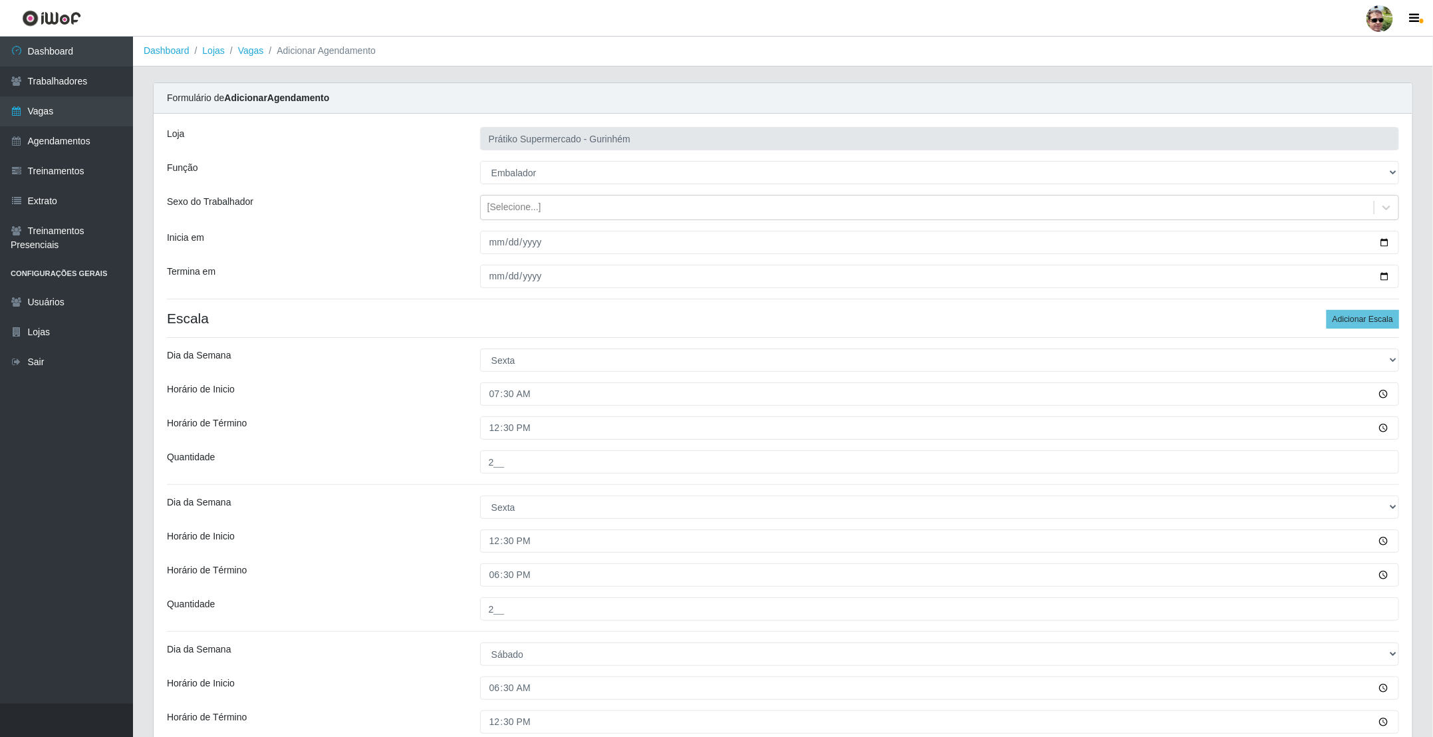
scroll to position [0, 0]
click at [847, 314] on h4 "Escala Adicionar Escala" at bounding box center [783, 319] width 1232 height 17
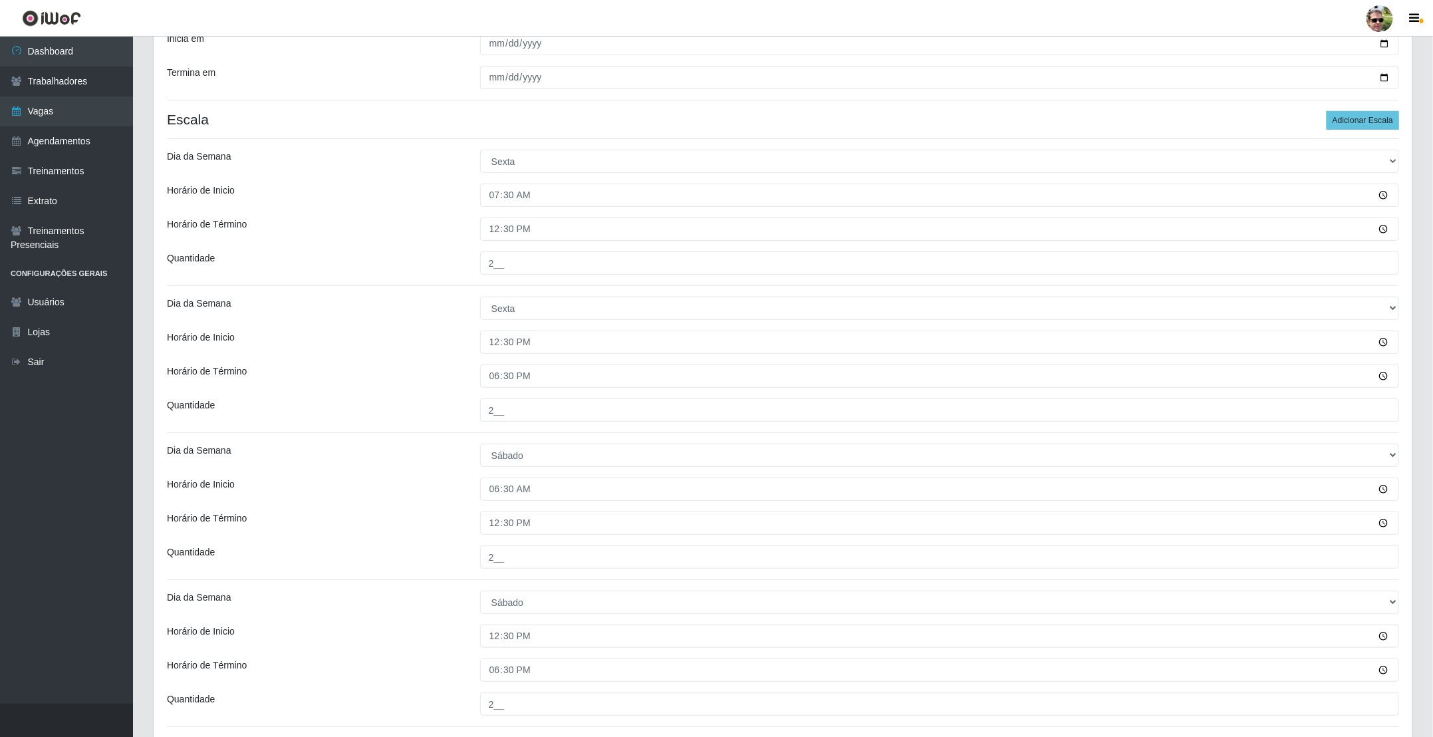
scroll to position [299, 0]
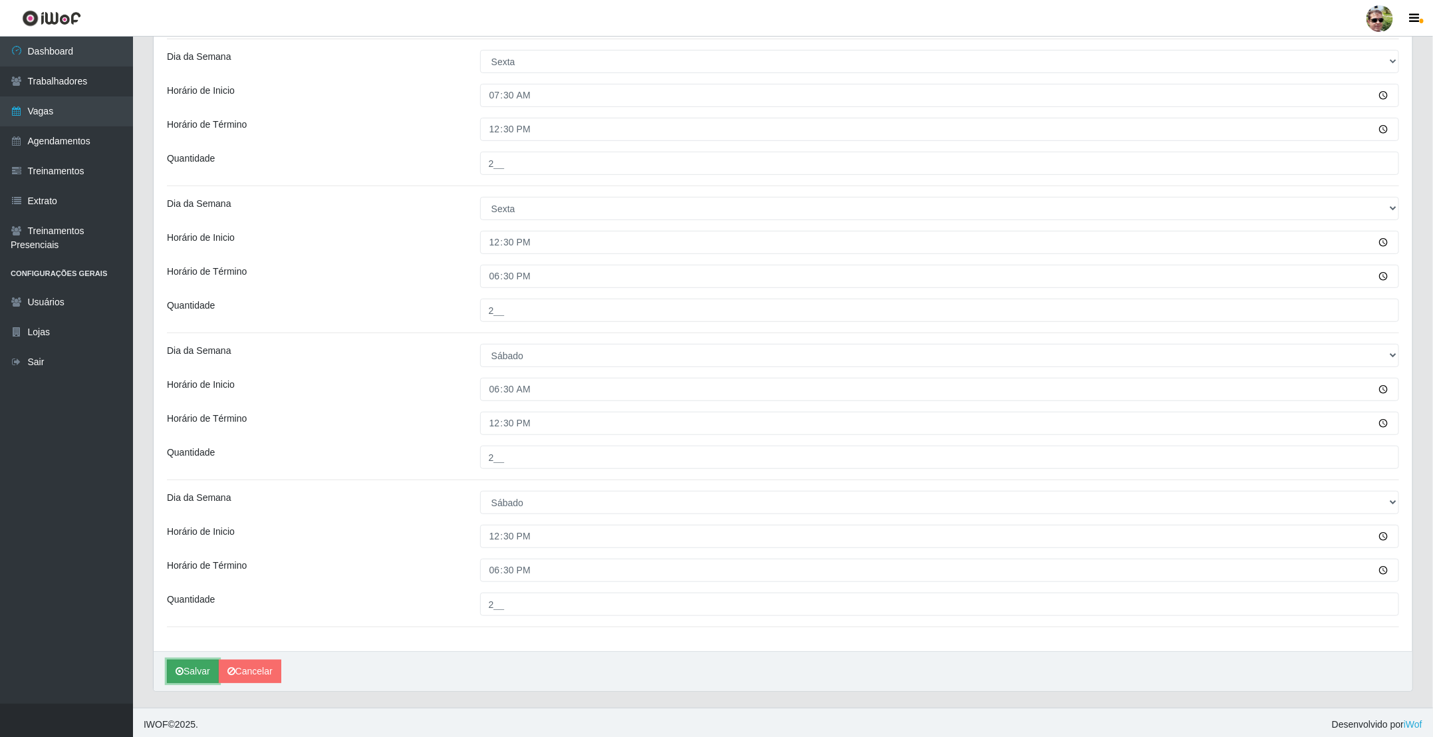
click at [192, 673] on button "Salvar" at bounding box center [193, 671] width 52 height 23
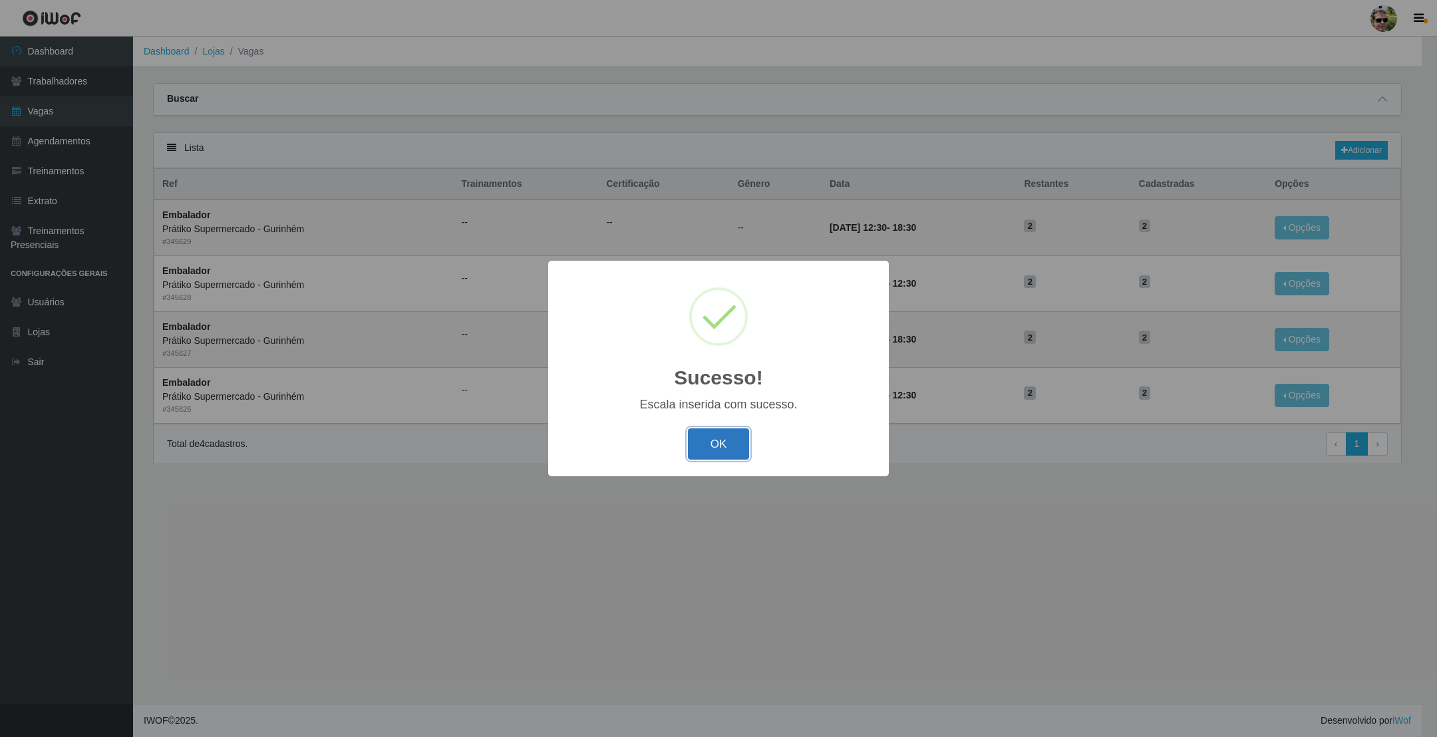
click at [714, 443] on button "OK" at bounding box center [719, 443] width 62 height 31
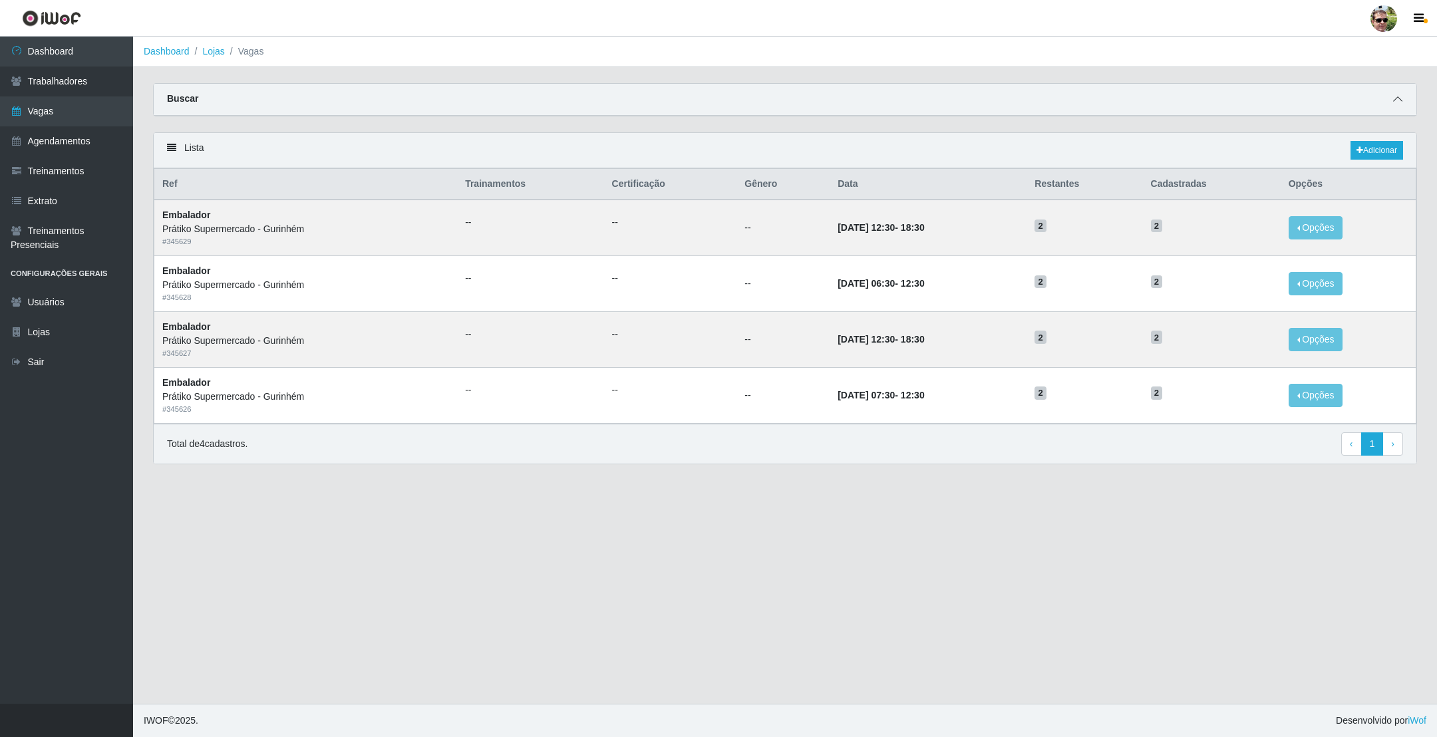
click at [1393, 98] on icon at bounding box center [1397, 98] width 9 height 9
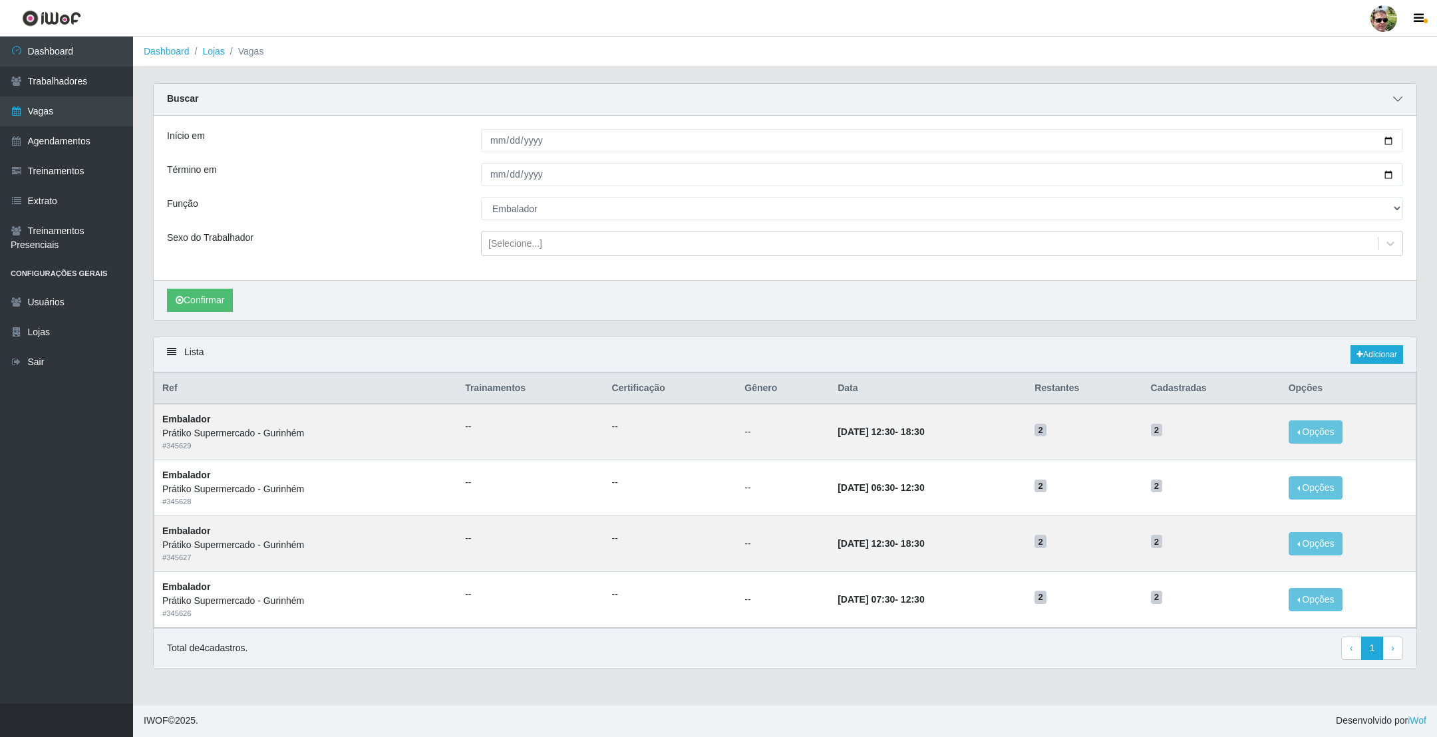
click at [1399, 98] on icon at bounding box center [1397, 98] width 9 height 9
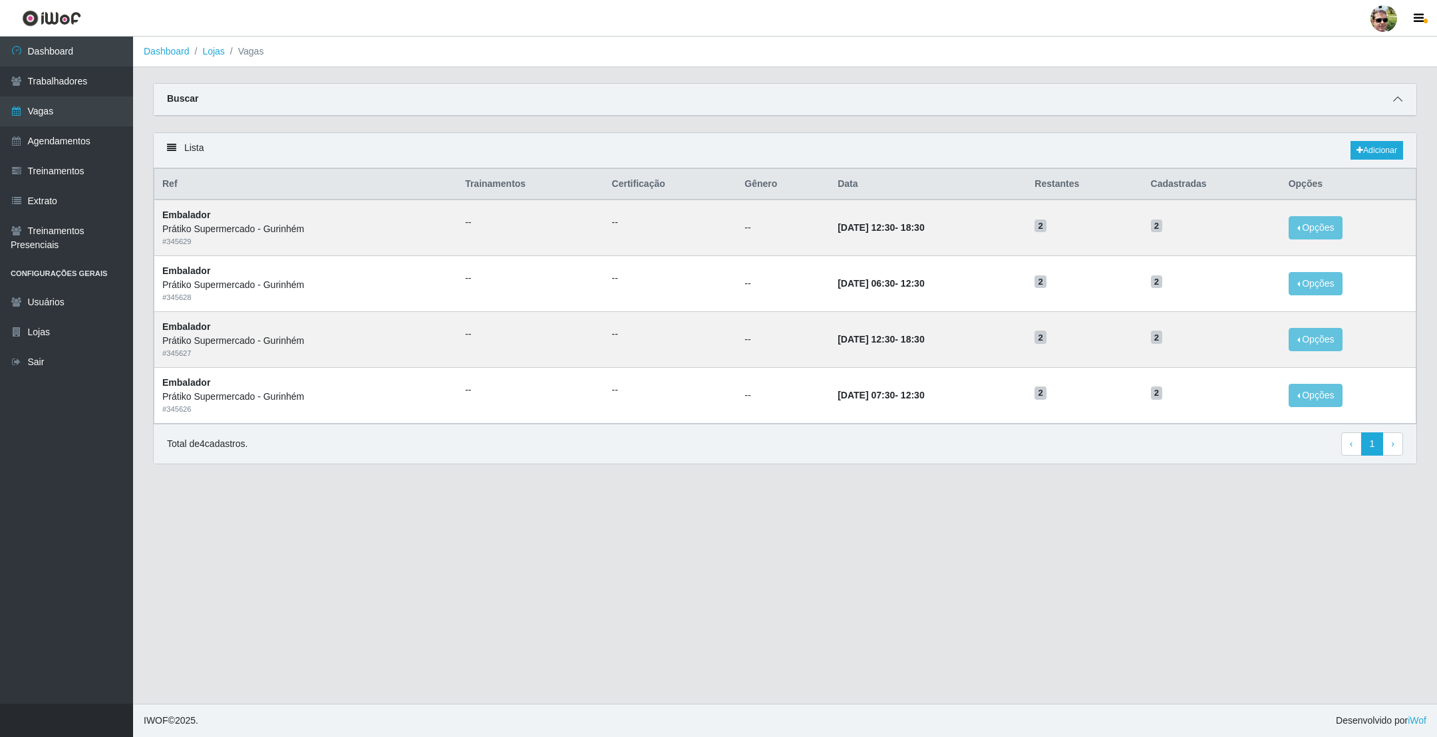
click at [1399, 98] on icon at bounding box center [1397, 98] width 9 height 9
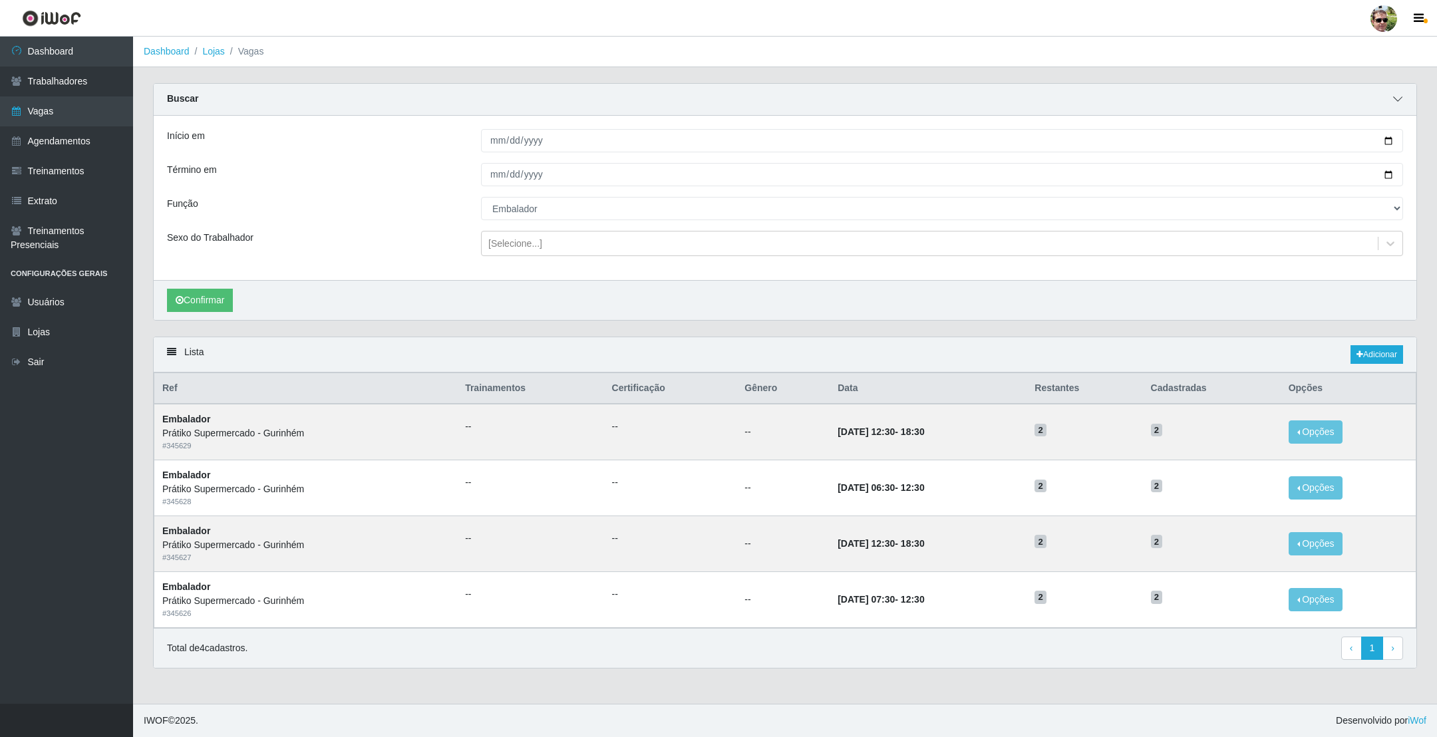
click at [1397, 98] on icon at bounding box center [1397, 98] width 9 height 9
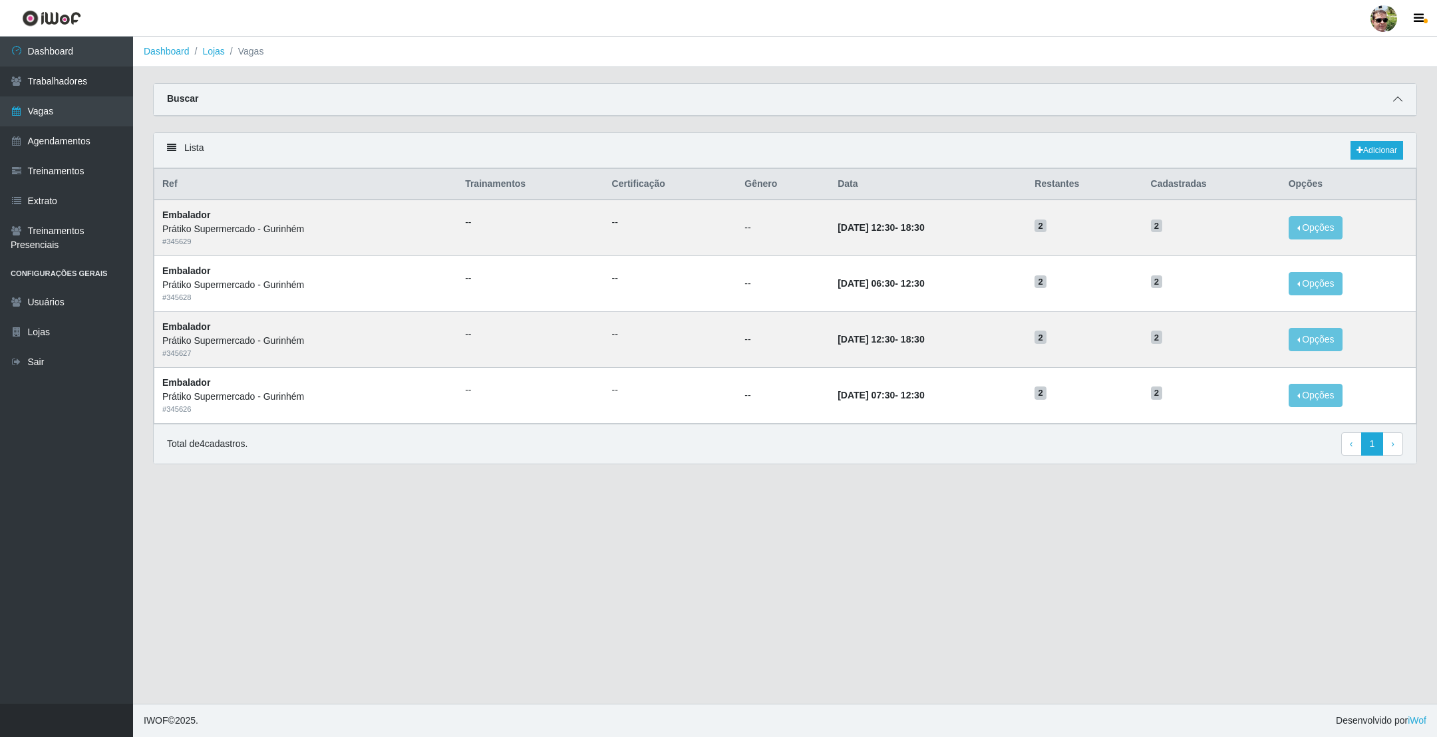
click at [1397, 98] on icon at bounding box center [1397, 98] width 9 height 9
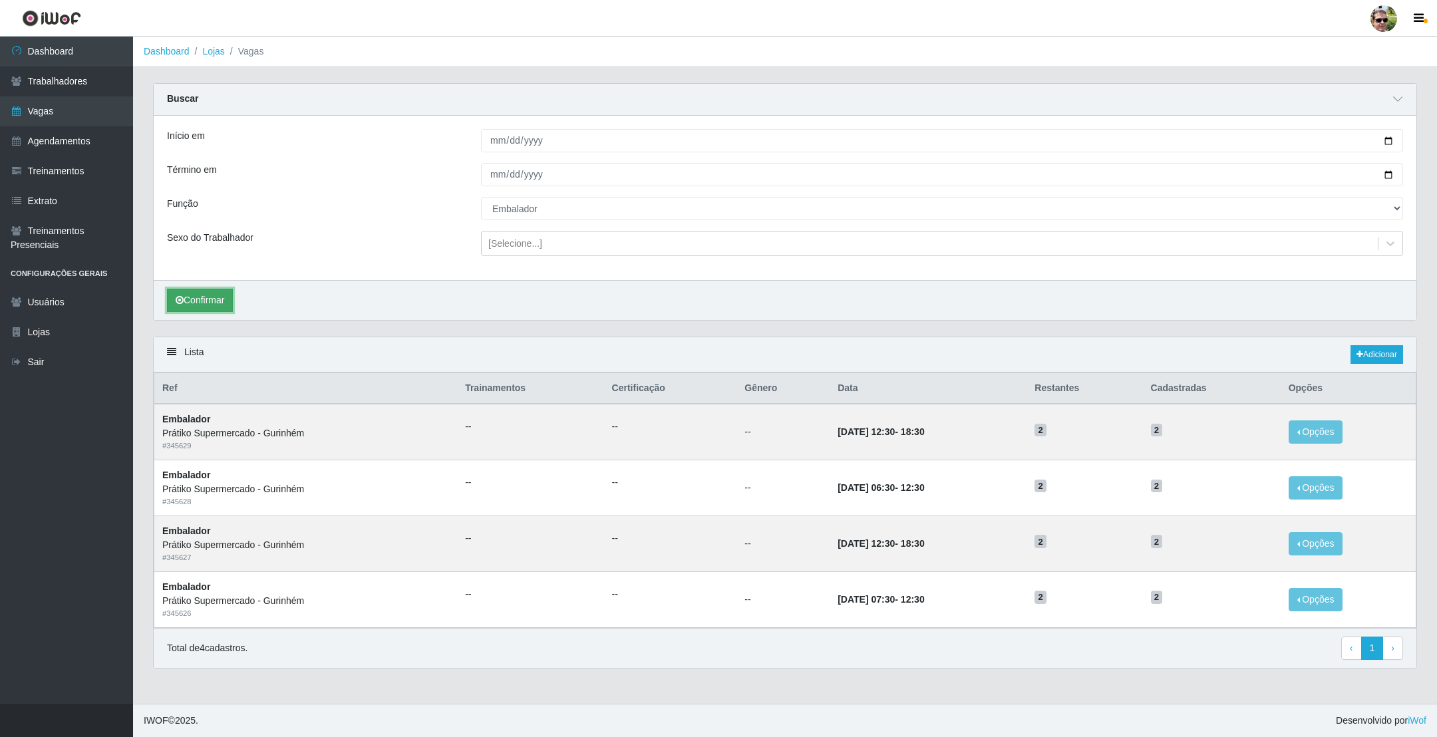
click at [219, 299] on button "Confirmar" at bounding box center [200, 300] width 66 height 23
click at [202, 299] on button "Confirmar" at bounding box center [200, 300] width 66 height 23
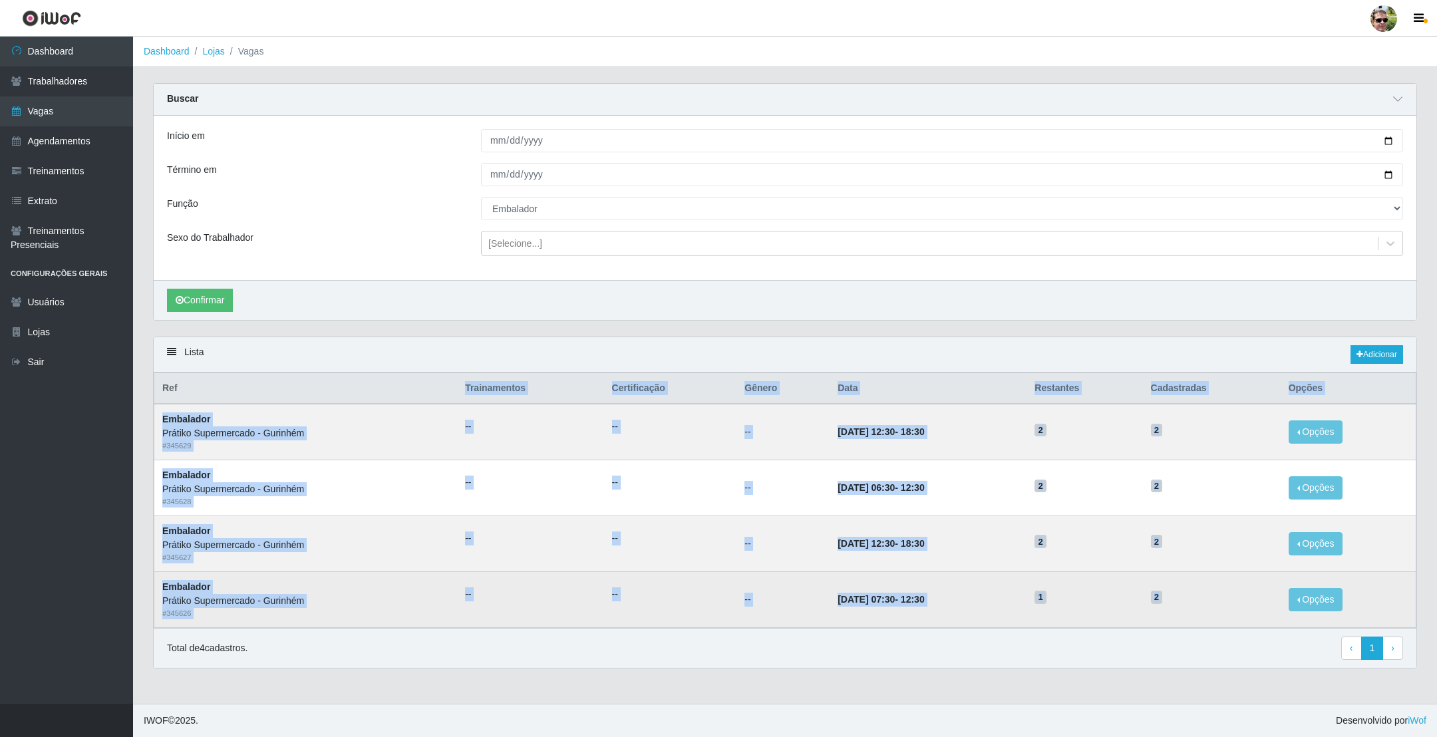
drag, startPoint x: 453, startPoint y: 395, endPoint x: 1216, endPoint y: 603, distance: 790.5
click at [1221, 603] on table "Ref Trainamentos Certificação Gênero Data Restantes Cadastradas Opções Embalado…" at bounding box center [785, 499] width 1262 height 255
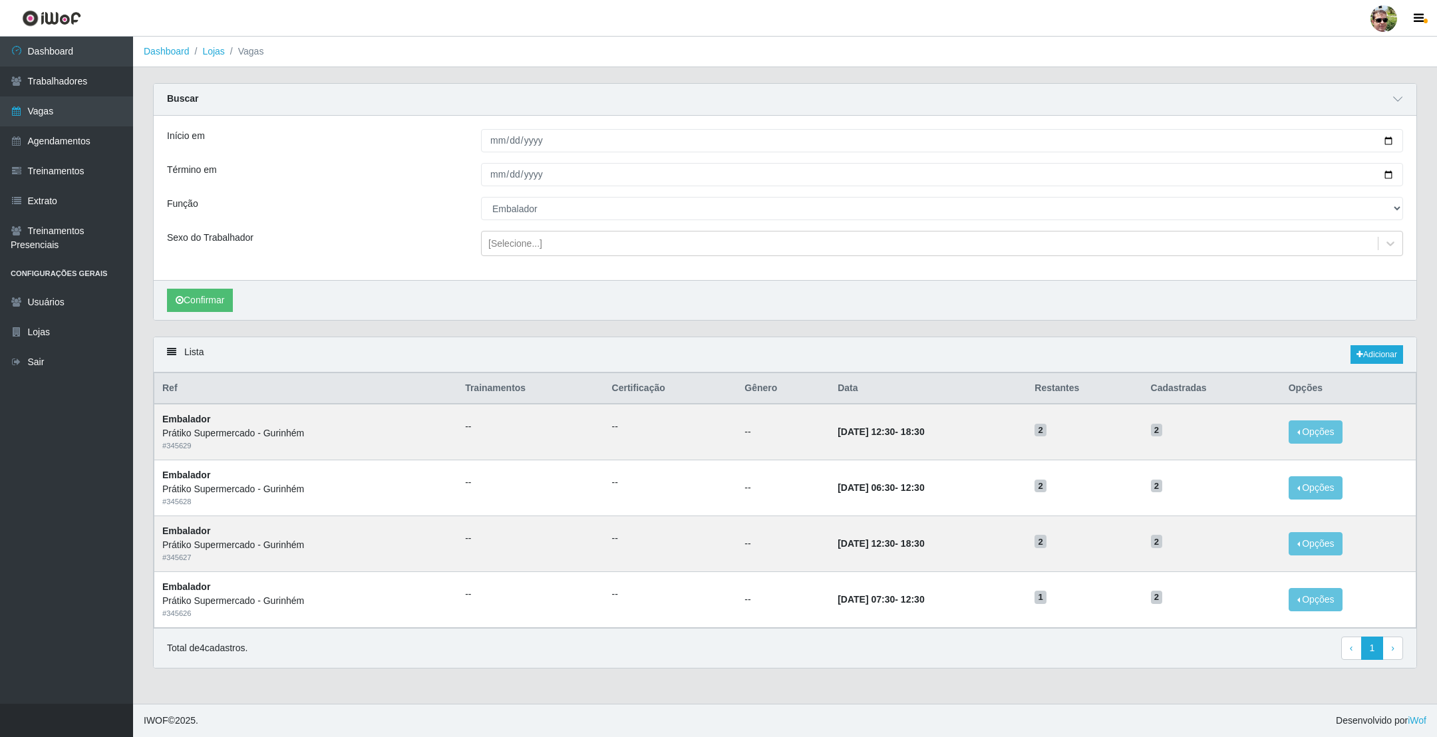
click at [711, 300] on div "Confirmar" at bounding box center [785, 300] width 1262 height 40
click at [202, 298] on button "Confirmar" at bounding box center [200, 300] width 66 height 23
click at [204, 304] on button "Confirmar" at bounding box center [200, 300] width 66 height 23
click at [192, 296] on button "Confirmar" at bounding box center [200, 300] width 66 height 23
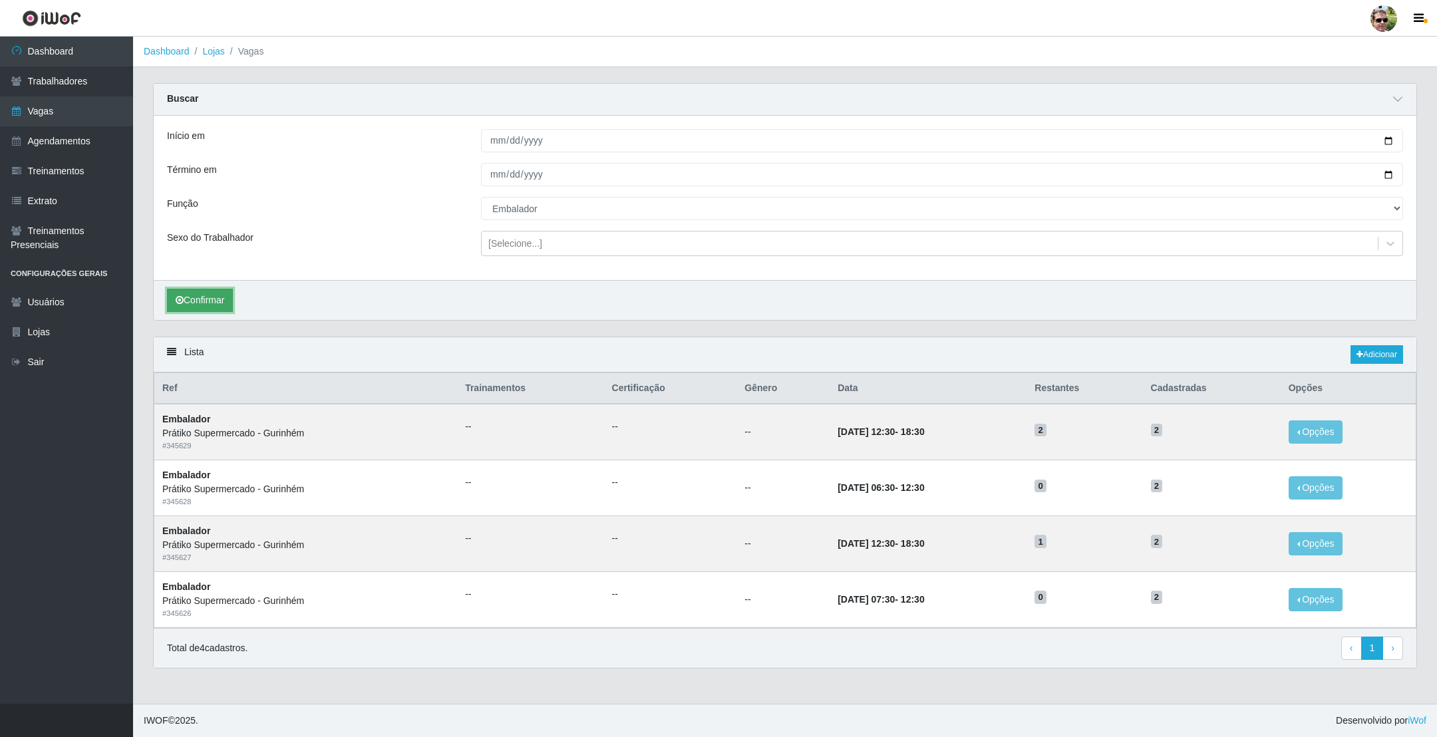
click at [205, 301] on button "Confirmar" at bounding box center [200, 300] width 66 height 23
click at [207, 302] on button "Confirmar" at bounding box center [200, 300] width 66 height 23
click at [208, 308] on button "Confirmar" at bounding box center [200, 300] width 66 height 23
click at [205, 299] on button "Confirmar" at bounding box center [200, 300] width 66 height 23
